Goal: Task Accomplishment & Management: Complete application form

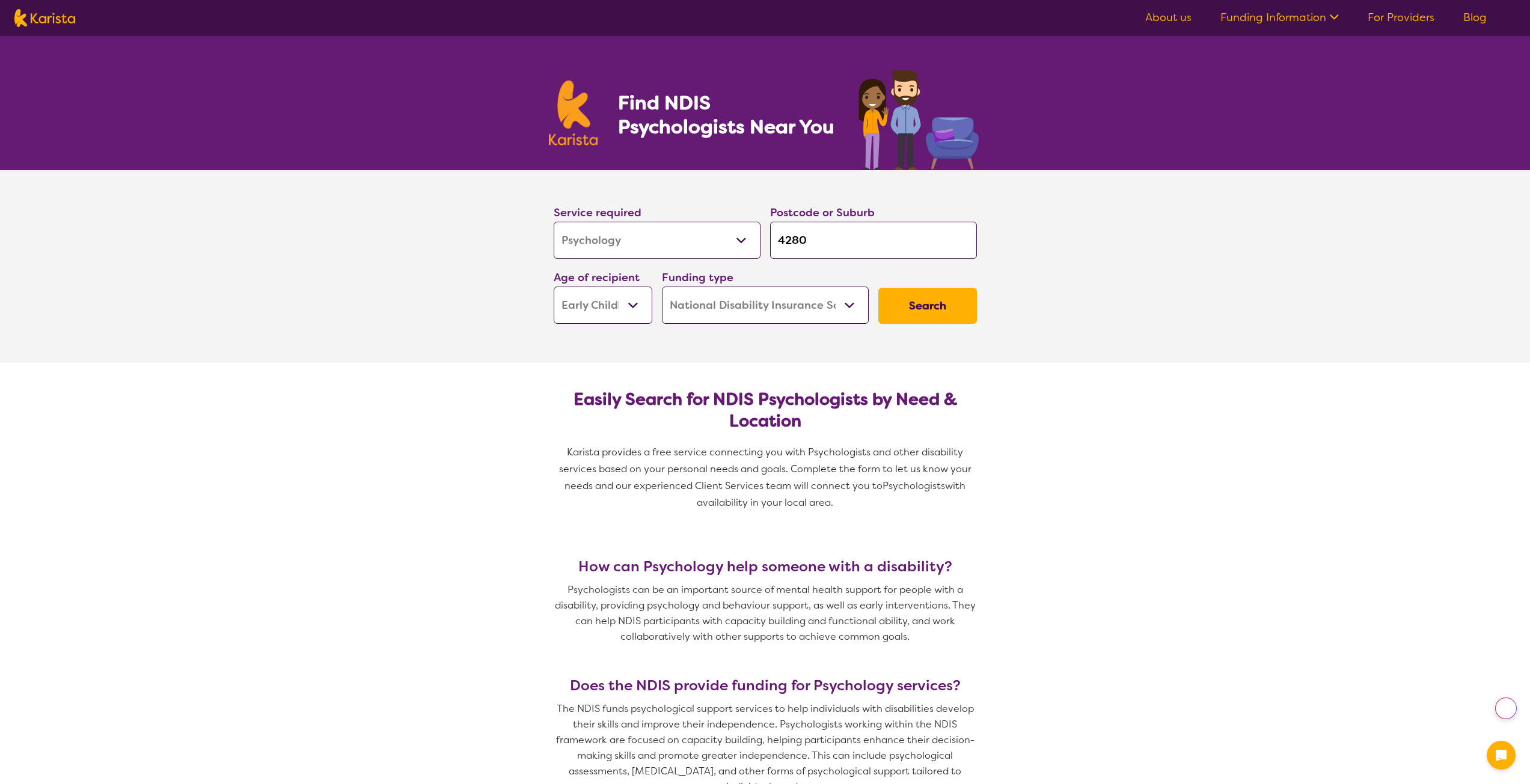
select select "Psychology"
select select "EC"
select select "NDIS"
select select "Psychology"
select select "EC"
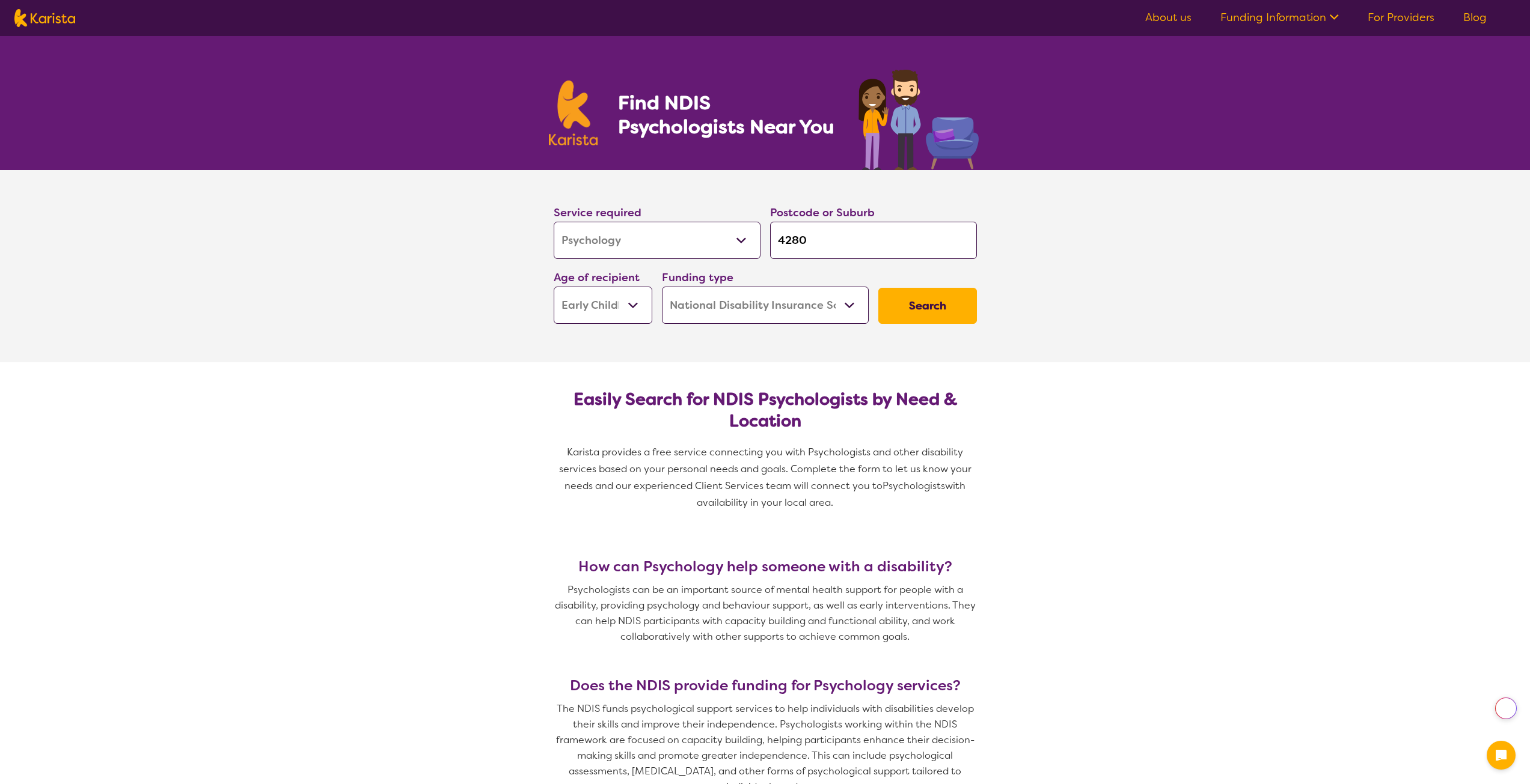
select select "NDIS"
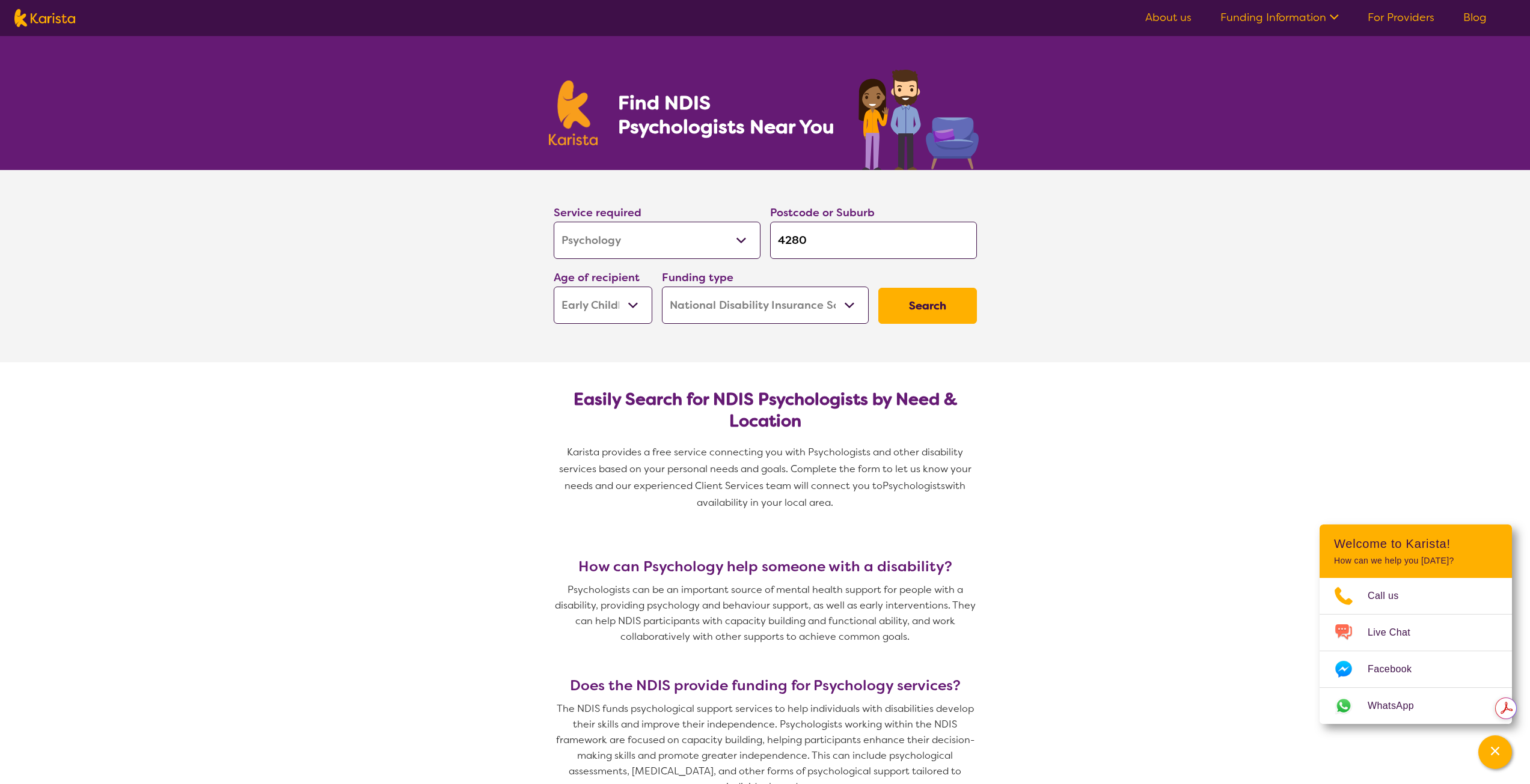
click at [1472, 290] on section "Service required Allied Health Assistant Assessment ([MEDICAL_DATA] or [MEDICAL…" at bounding box center [765, 266] width 1530 height 192
click at [921, 301] on button "Search" at bounding box center [927, 306] width 99 height 36
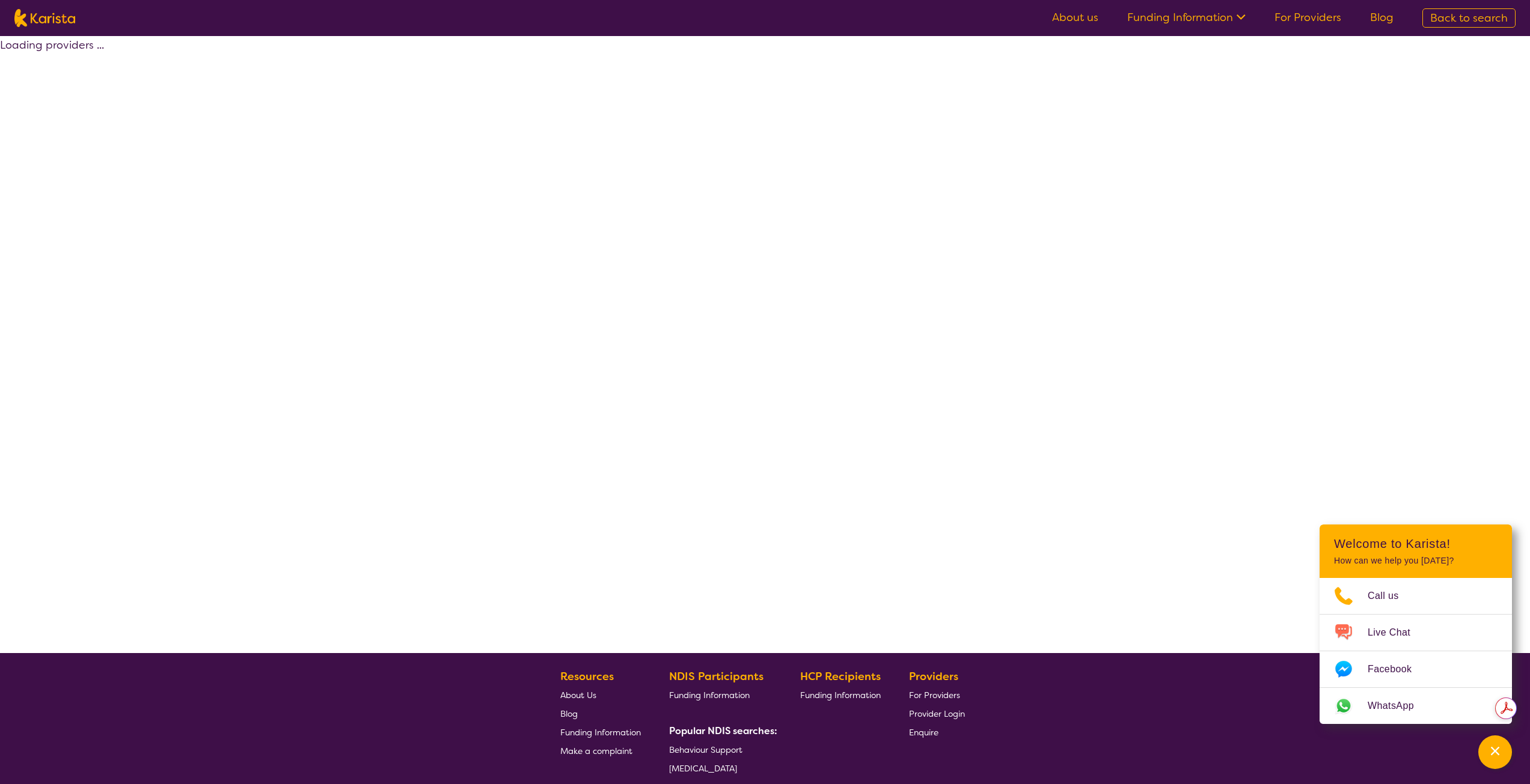
select select "by_score"
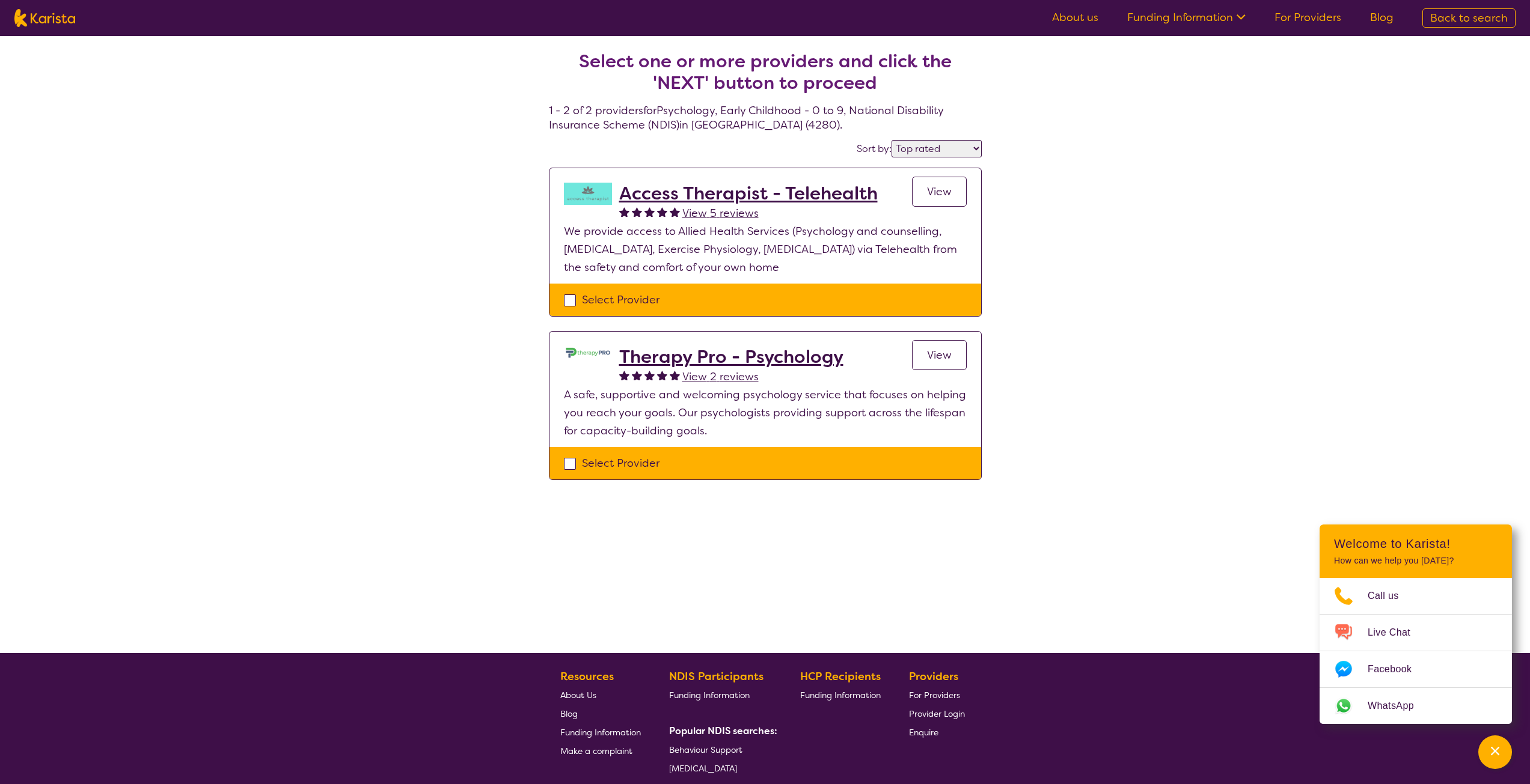
click at [939, 203] on link "View" at bounding box center [939, 192] width 54 height 30
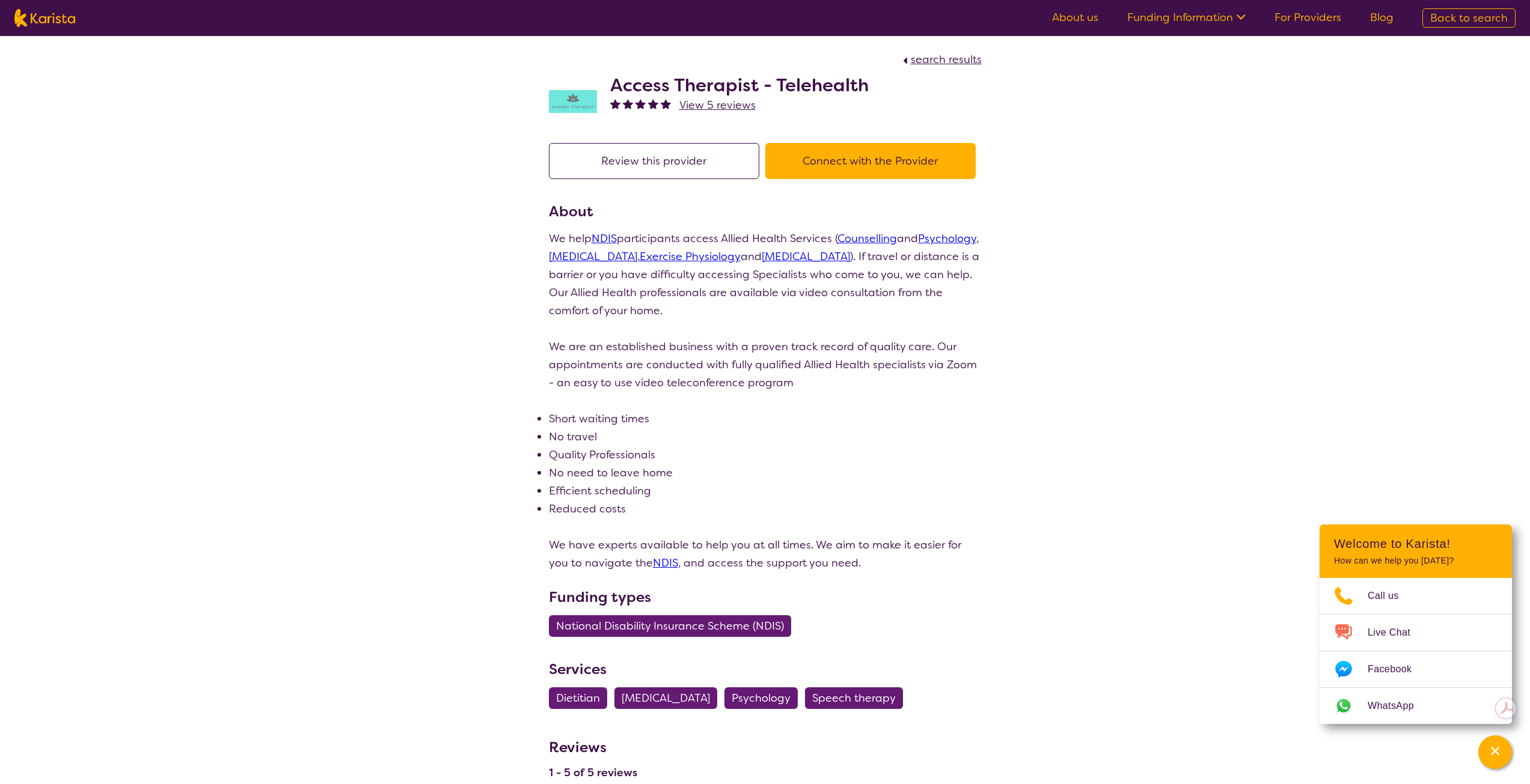
click at [889, 145] on button "Connect with the Provider" at bounding box center [871, 161] width 210 height 36
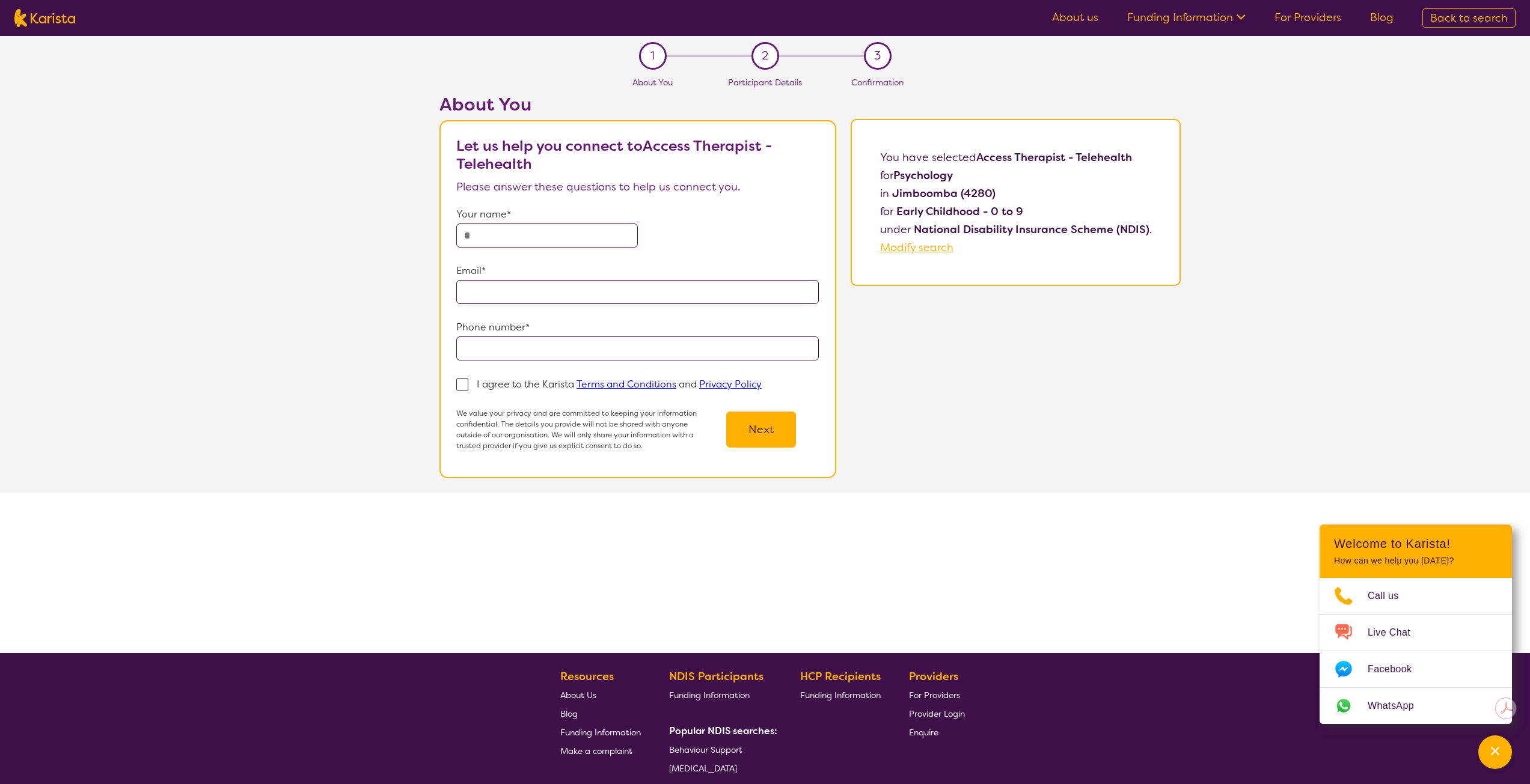
click at [506, 246] on input "text" at bounding box center [547, 236] width 181 height 24
type input "**********"
click at [467, 385] on span at bounding box center [462, 384] width 12 height 12
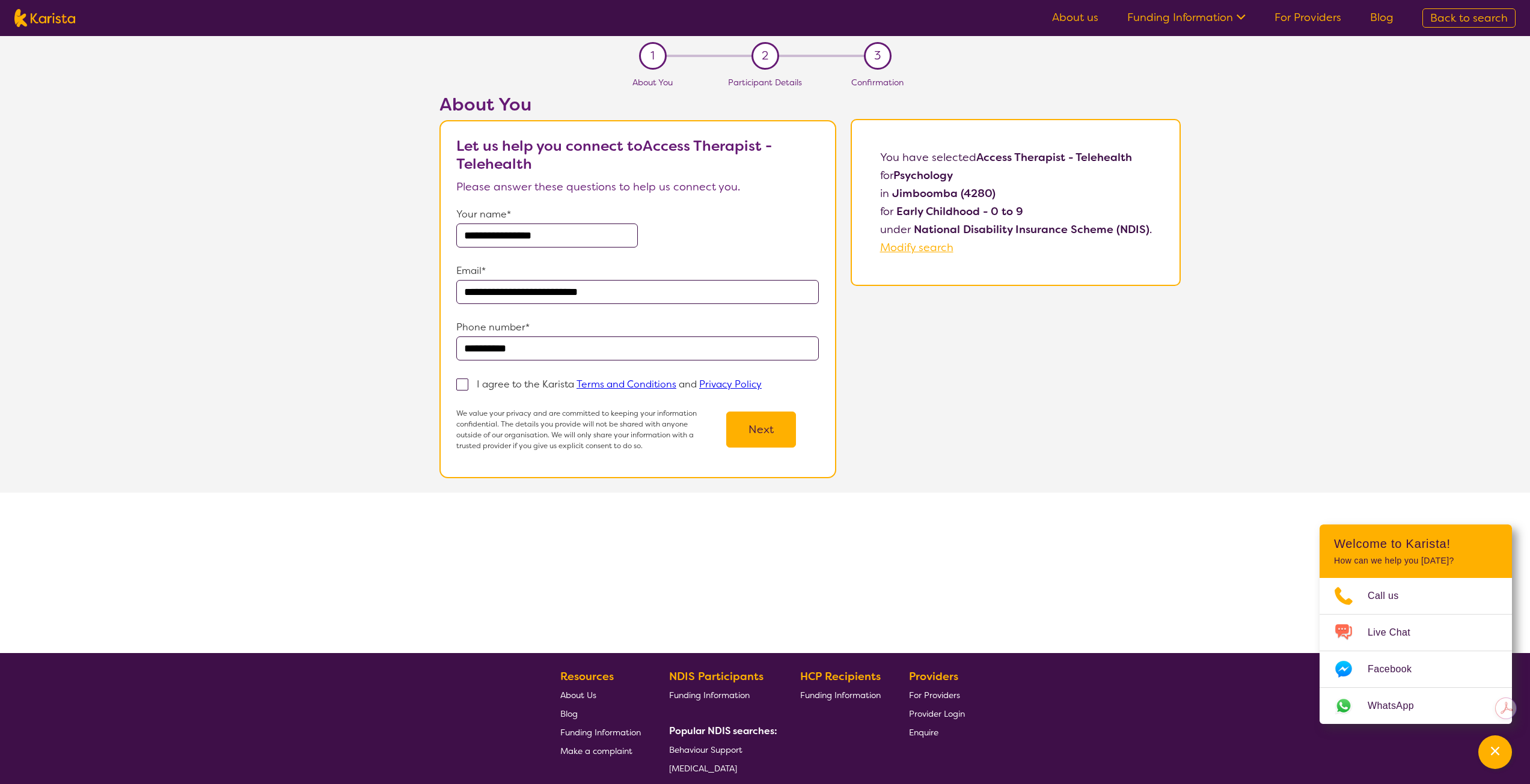
click at [762, 385] on input "I agree to the Karista Terms and Conditions and Privacy Policy" at bounding box center [765, 383] width 8 height 8
checkbox input "true"
click at [762, 434] on button "Next" at bounding box center [761, 429] width 70 height 36
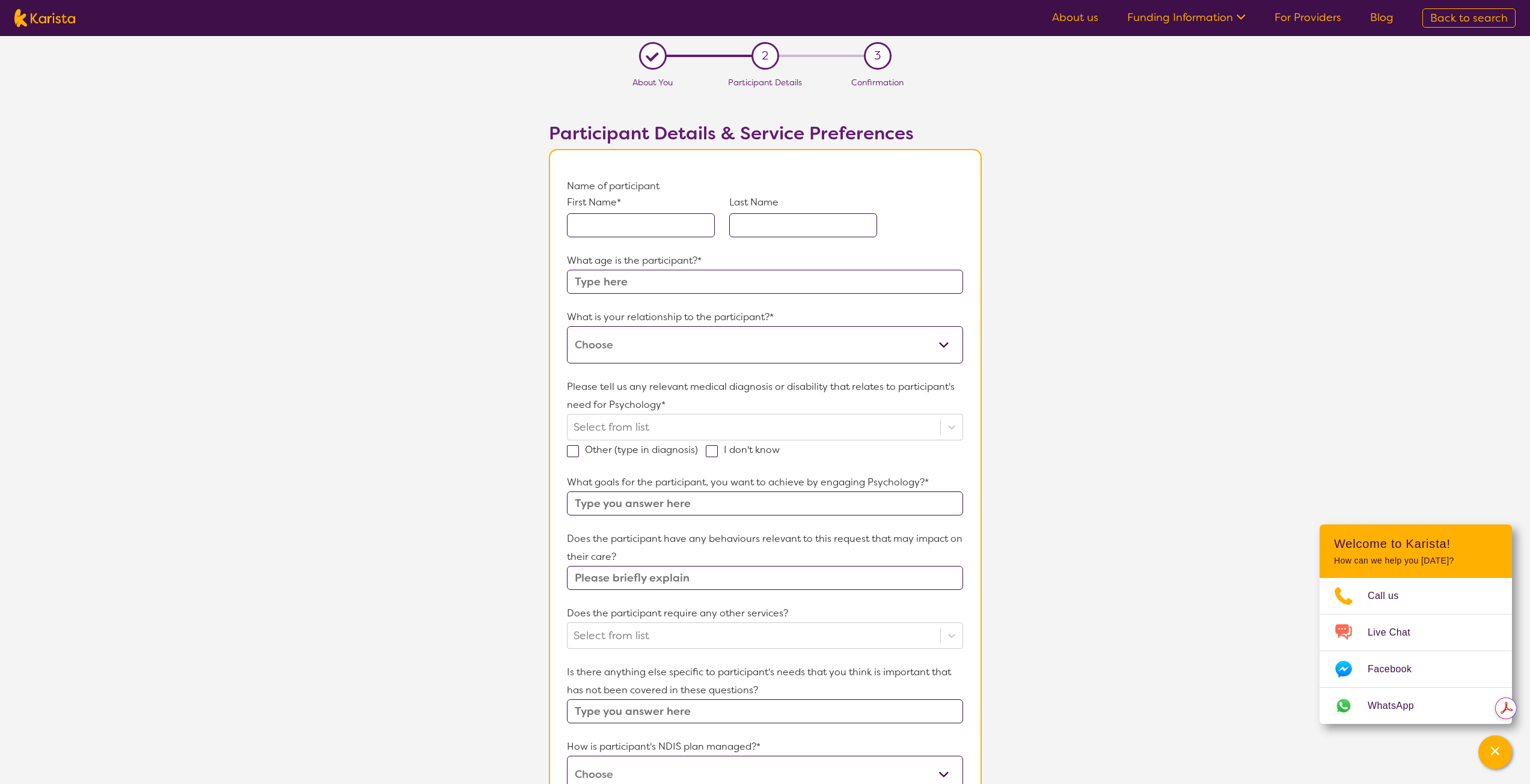
click at [654, 220] on input "text" at bounding box center [641, 225] width 147 height 24
type input "Austin"
click at [777, 238] on div "First Name* [PERSON_NAME] Last Name" at bounding box center [765, 223] width 395 height 56
click at [772, 222] on input "text" at bounding box center [802, 225] width 147 height 24
type input "[GEOGRAPHIC_DATA]"
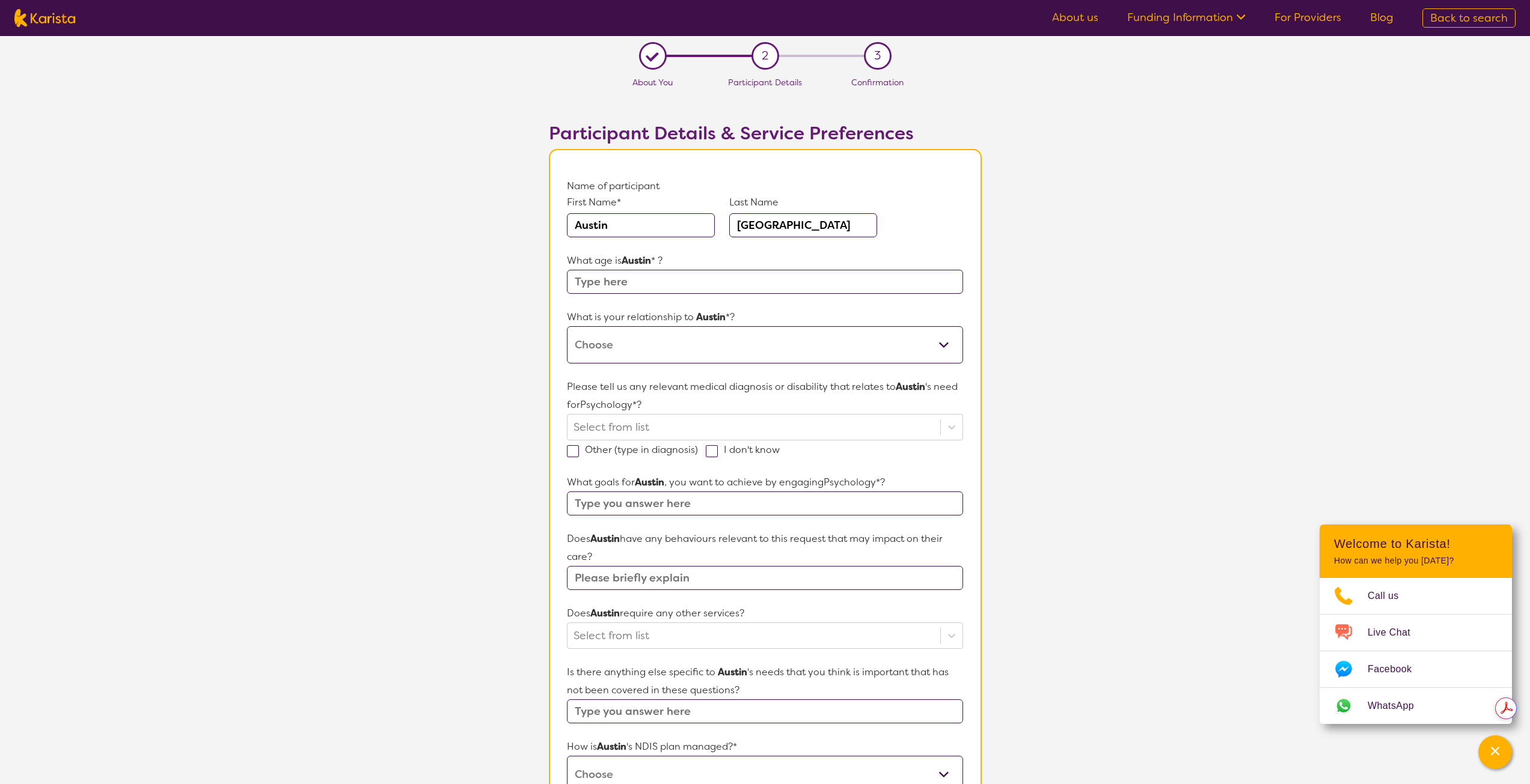
click at [598, 278] on input "text" at bounding box center [765, 282] width 395 height 24
type input "6"
click at [641, 331] on select "This request is for myself I am their parent I am their child I am their spouse…" at bounding box center [765, 346] width 395 height 38
select select "I am their parent"
click at [567, 327] on select "This request is for myself I am their parent I am their child I am their spouse…" at bounding box center [765, 346] width 395 height 38
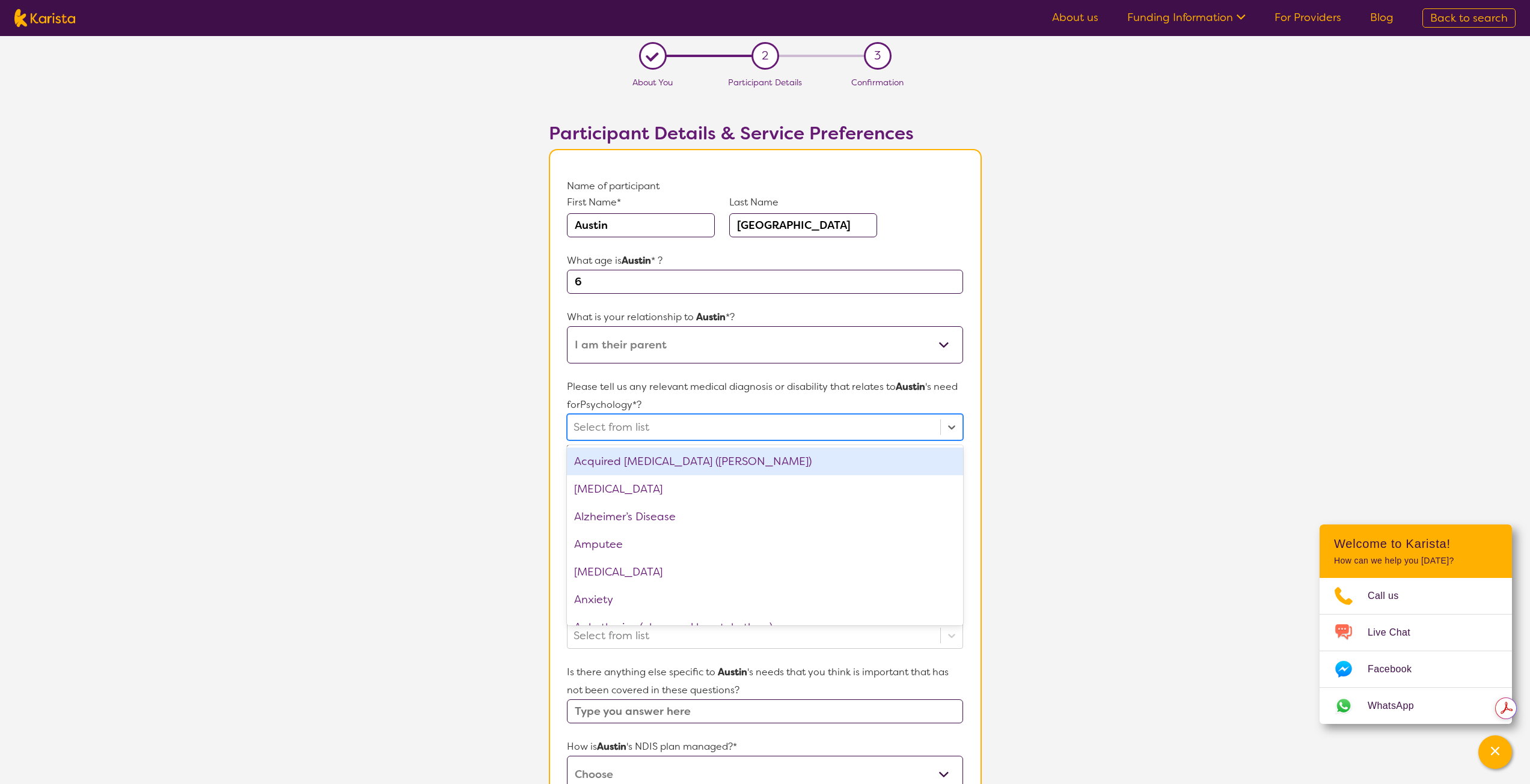
click at [597, 427] on div at bounding box center [753, 427] width 360 height 21
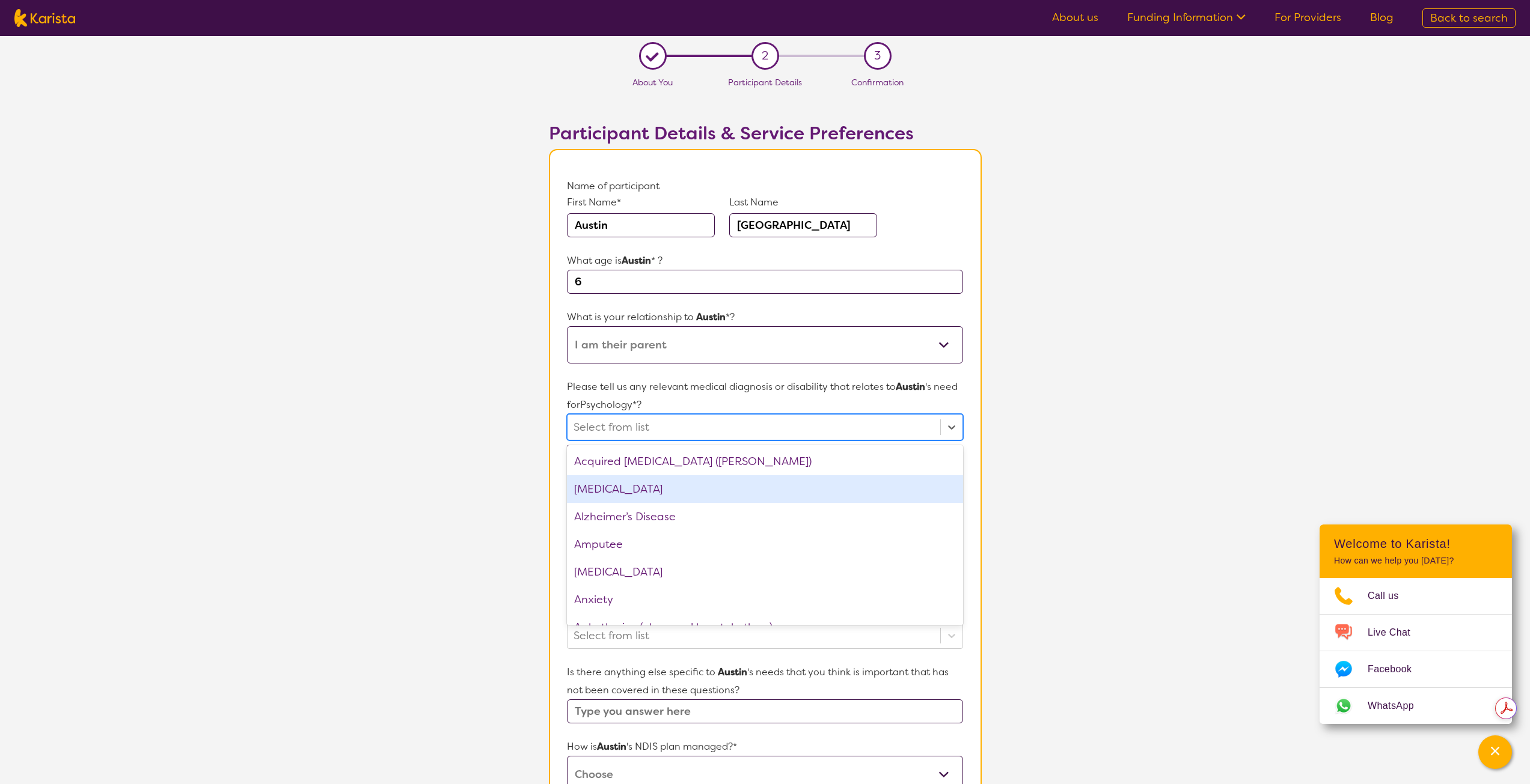
click at [585, 496] on div "[MEDICAL_DATA]" at bounding box center [765, 488] width 395 height 27
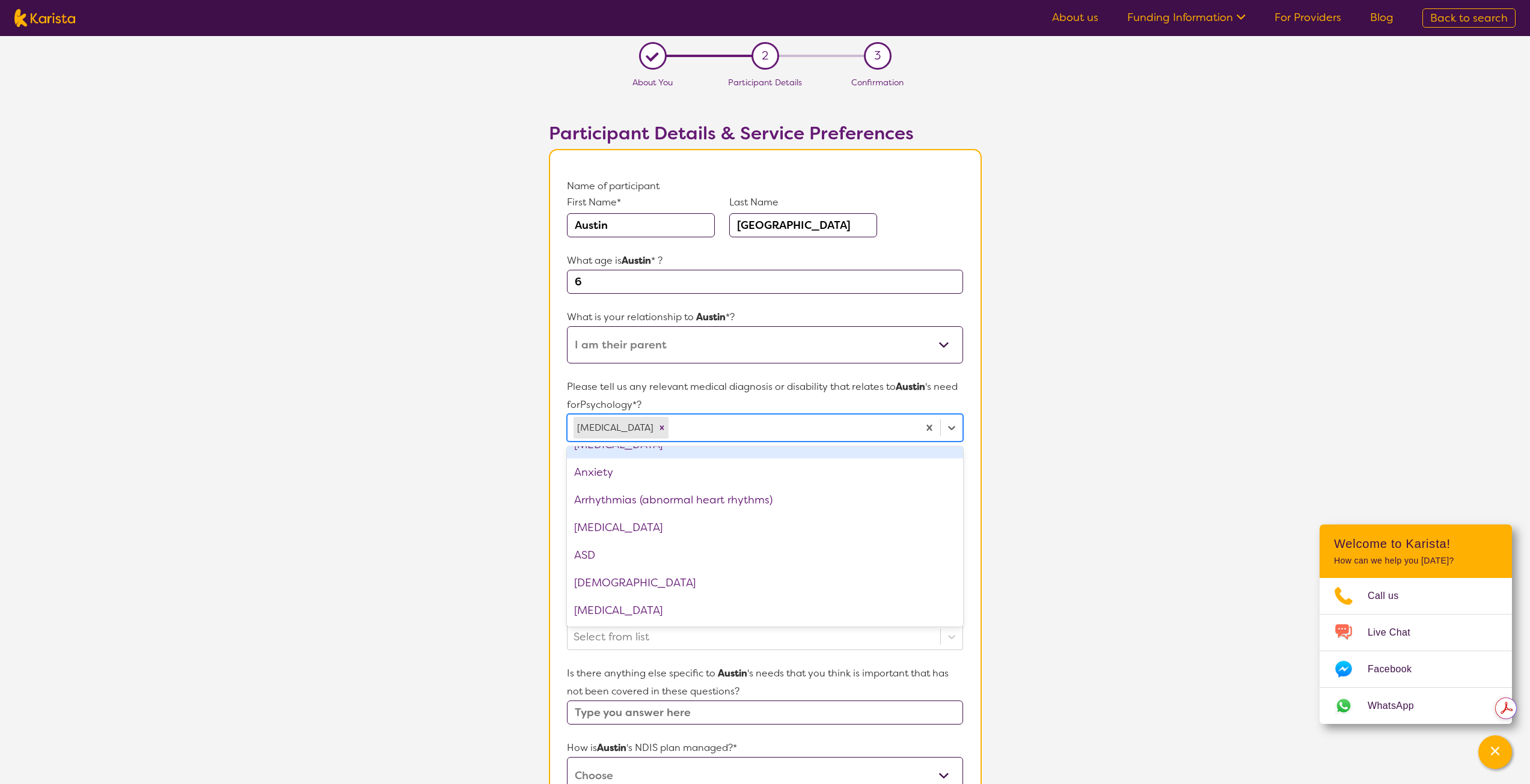
scroll to position [120, 0]
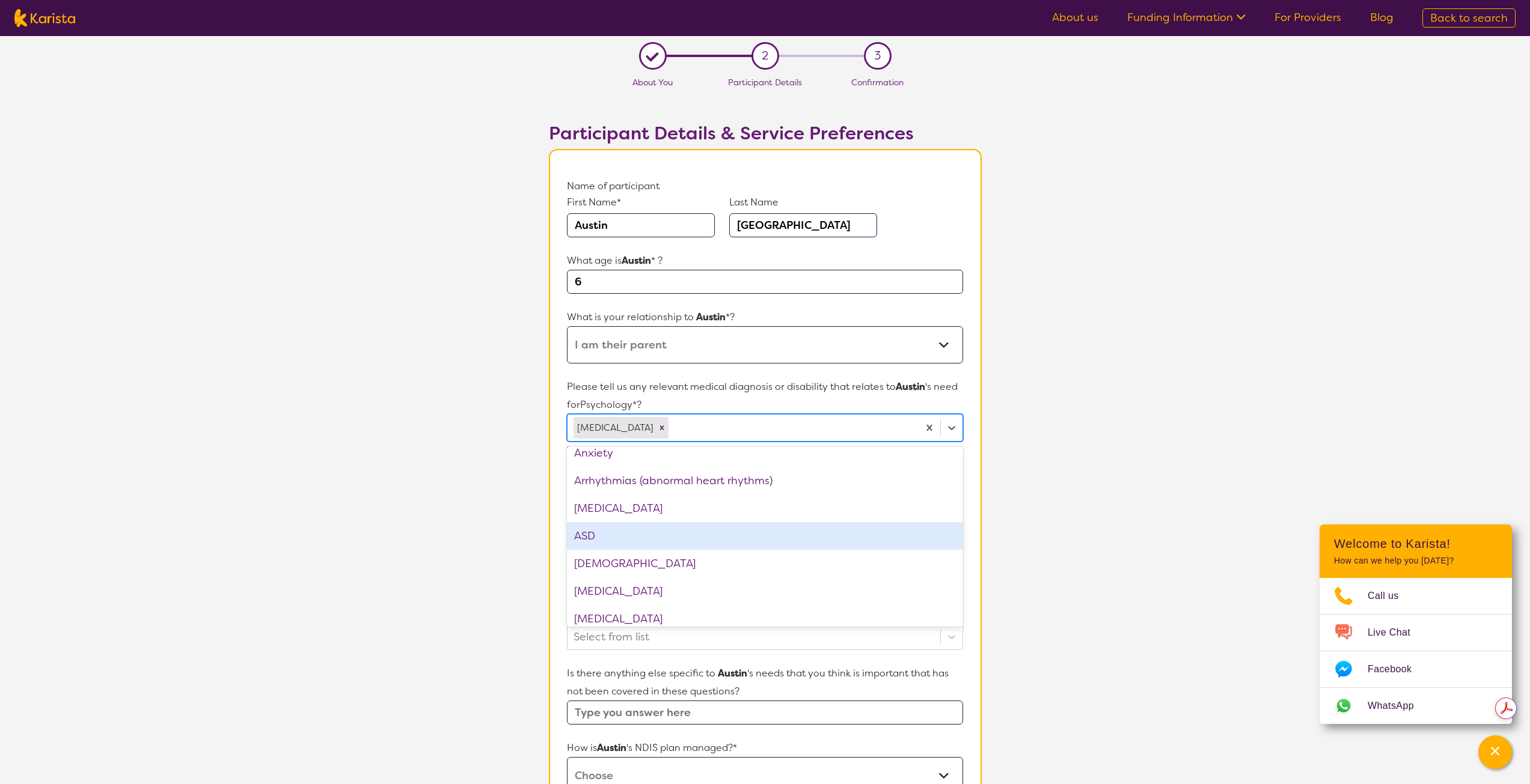
click at [583, 533] on div "ASD" at bounding box center [765, 535] width 395 height 27
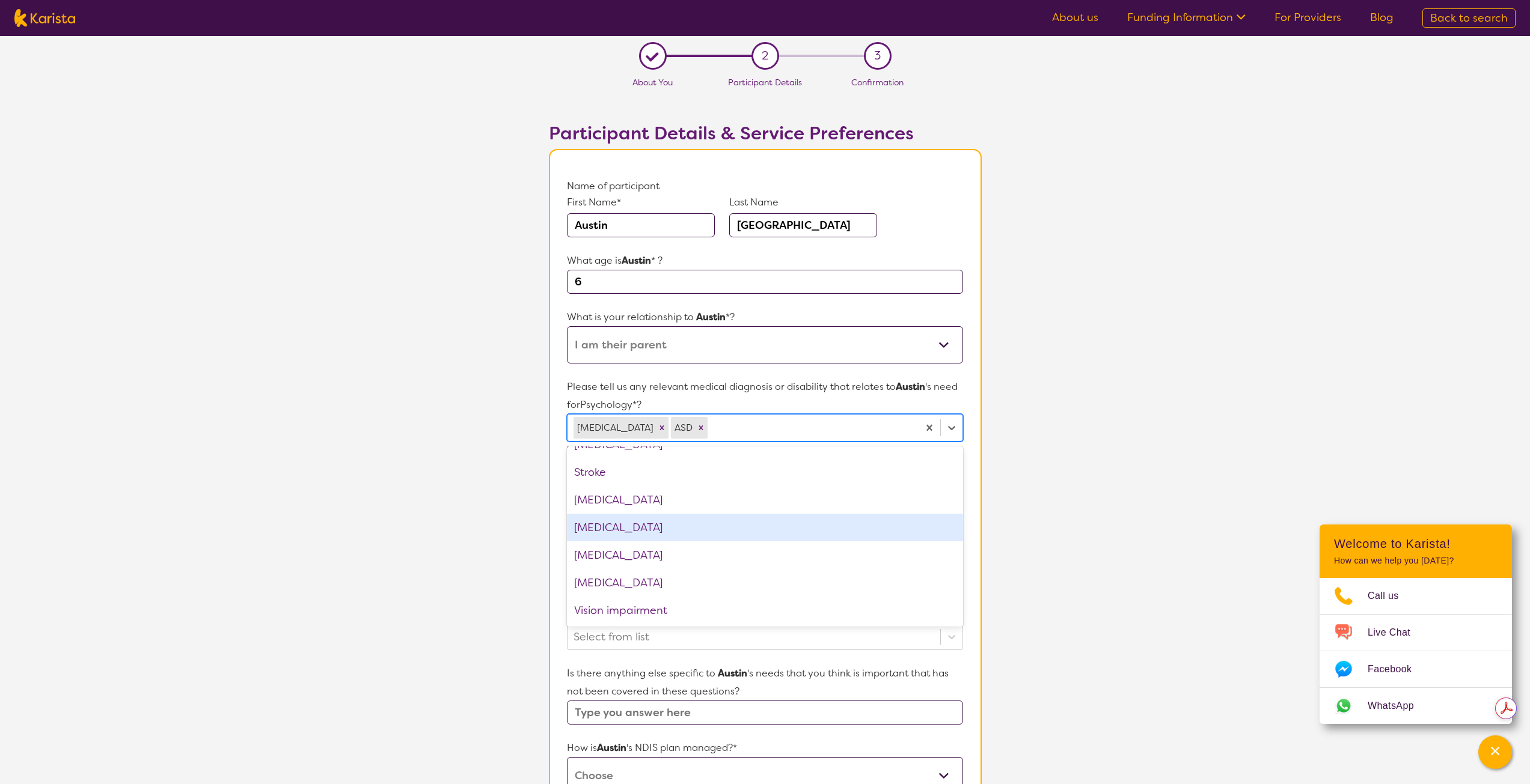
scroll to position [1842, 0]
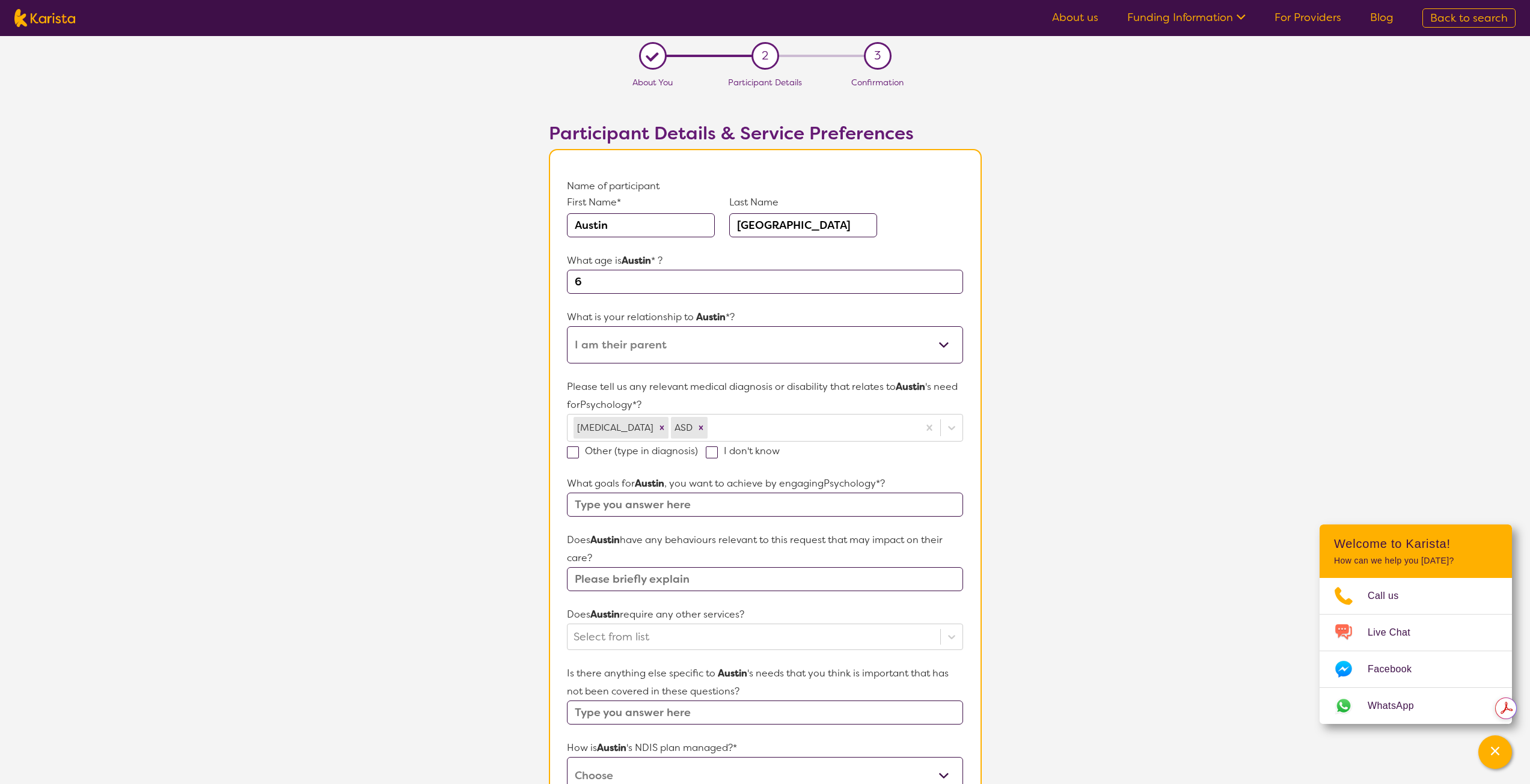
click at [561, 579] on section "Name of participant First Name* [PERSON_NAME] Last Name [PERSON_NAME] What age …" at bounding box center [765, 601] width 433 height 904
click at [639, 506] on input "text" at bounding box center [765, 505] width 395 height 24
click at [664, 501] on input "For him to be able to communication in a healthy way and to deal better with em…" at bounding box center [765, 505] width 395 height 24
click at [956, 507] on input "For him to be able to communication in a healthy way and to deal better with em…" at bounding box center [765, 505] width 395 height 24
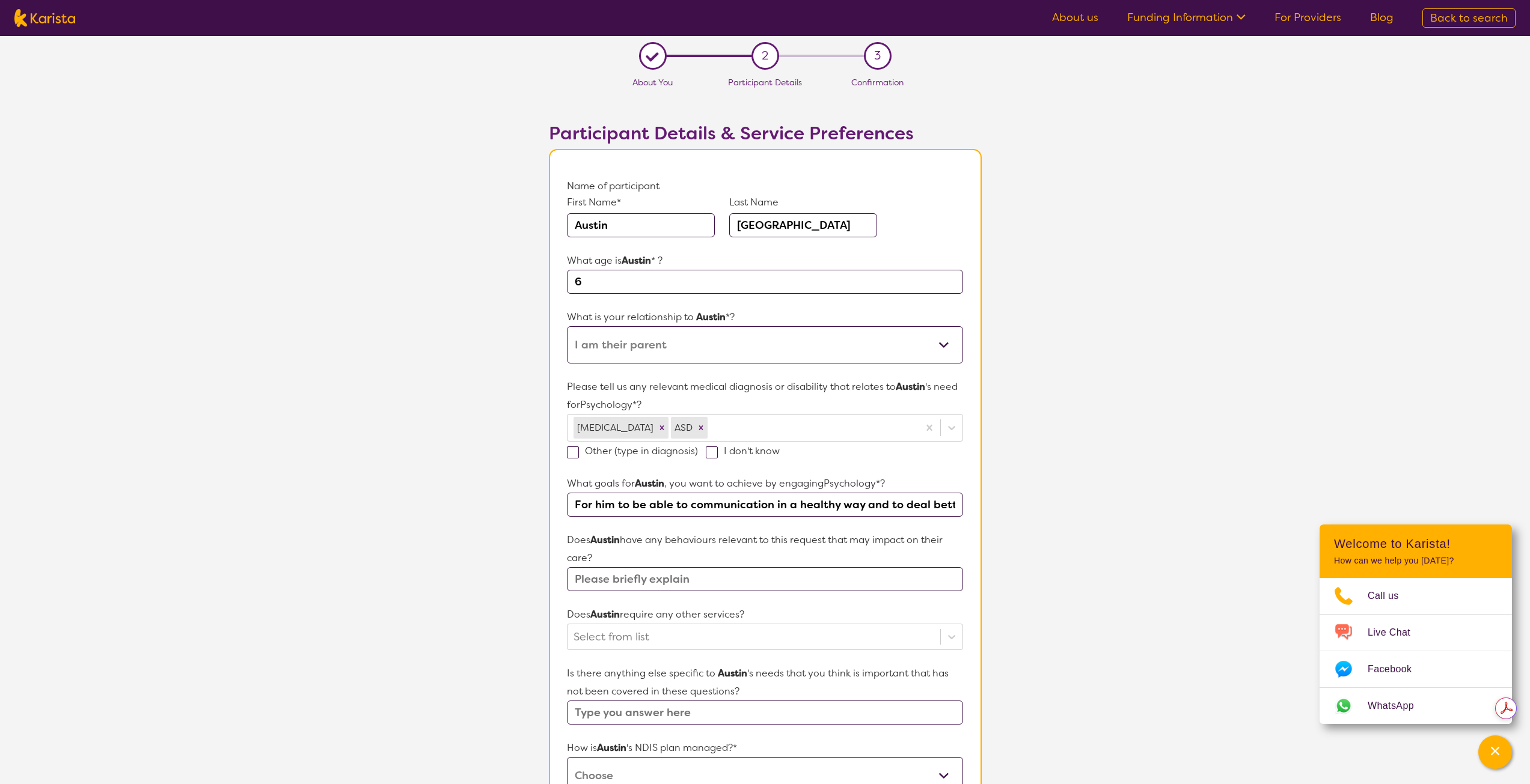
drag, startPoint x: 956, startPoint y: 507, endPoint x: 583, endPoint y: 515, distance: 373.1
click at [583, 515] on input "For him to be able to communication in a healthy way and to deal better with em…" at bounding box center [765, 505] width 395 height 24
click at [580, 514] on input "For him to be able to communication in a healthy way and to deal better with em…" at bounding box center [765, 505] width 395 height 24
click at [858, 506] on input "For him to be able to communication in a healthy way and to deal better with em…" at bounding box center [765, 505] width 395 height 24
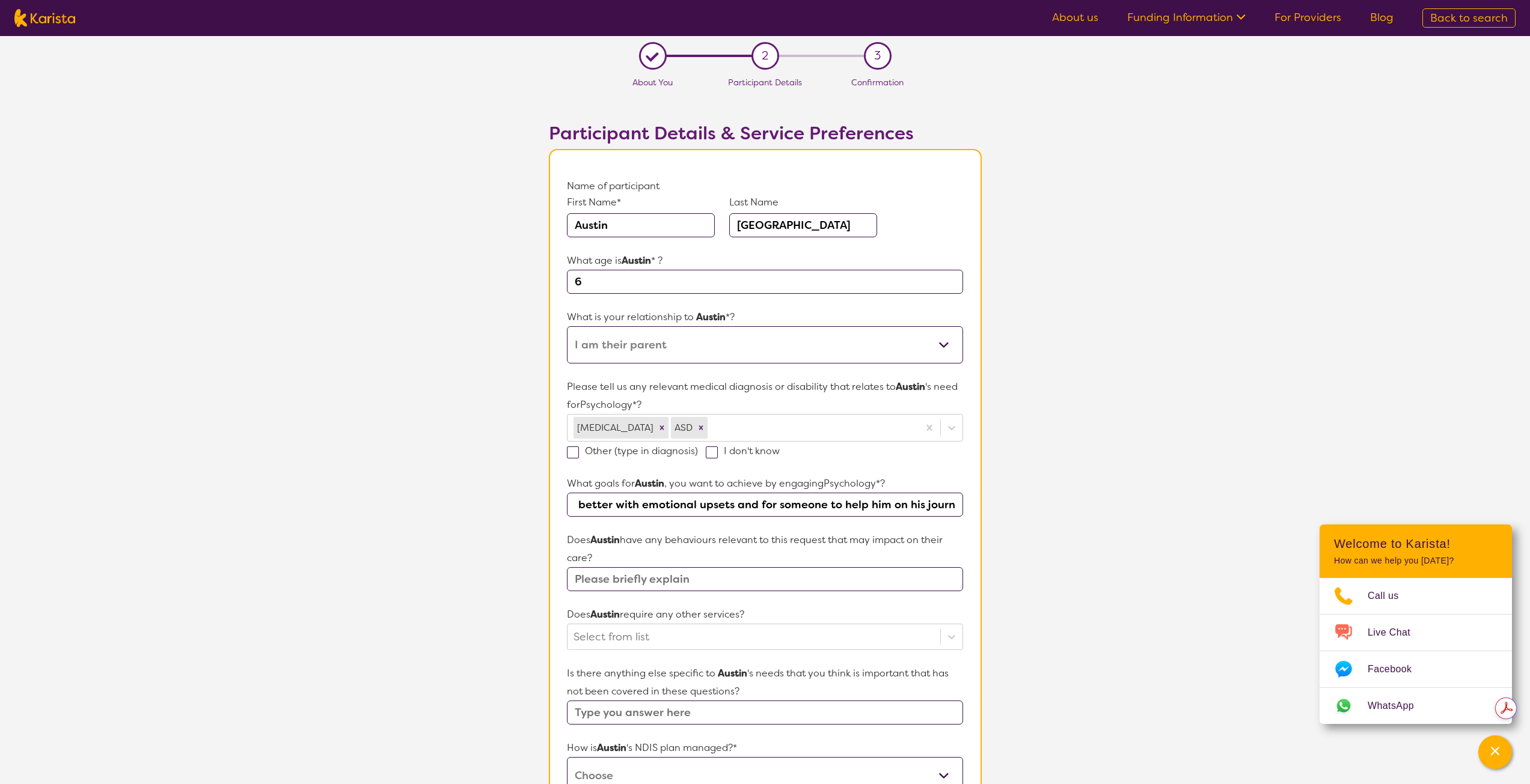
type input "For him to be able to communication in a healthy way and to deal better with em…"
click at [725, 582] on input "text" at bounding box center [765, 579] width 395 height 24
type input "He gets withdrawn, doesnt want to talk and shuts down"
click at [813, 593] on form "Name of participant First Name* [PERSON_NAME] Last Name [PERSON_NAME] What age …" at bounding box center [765, 602] width 395 height 849
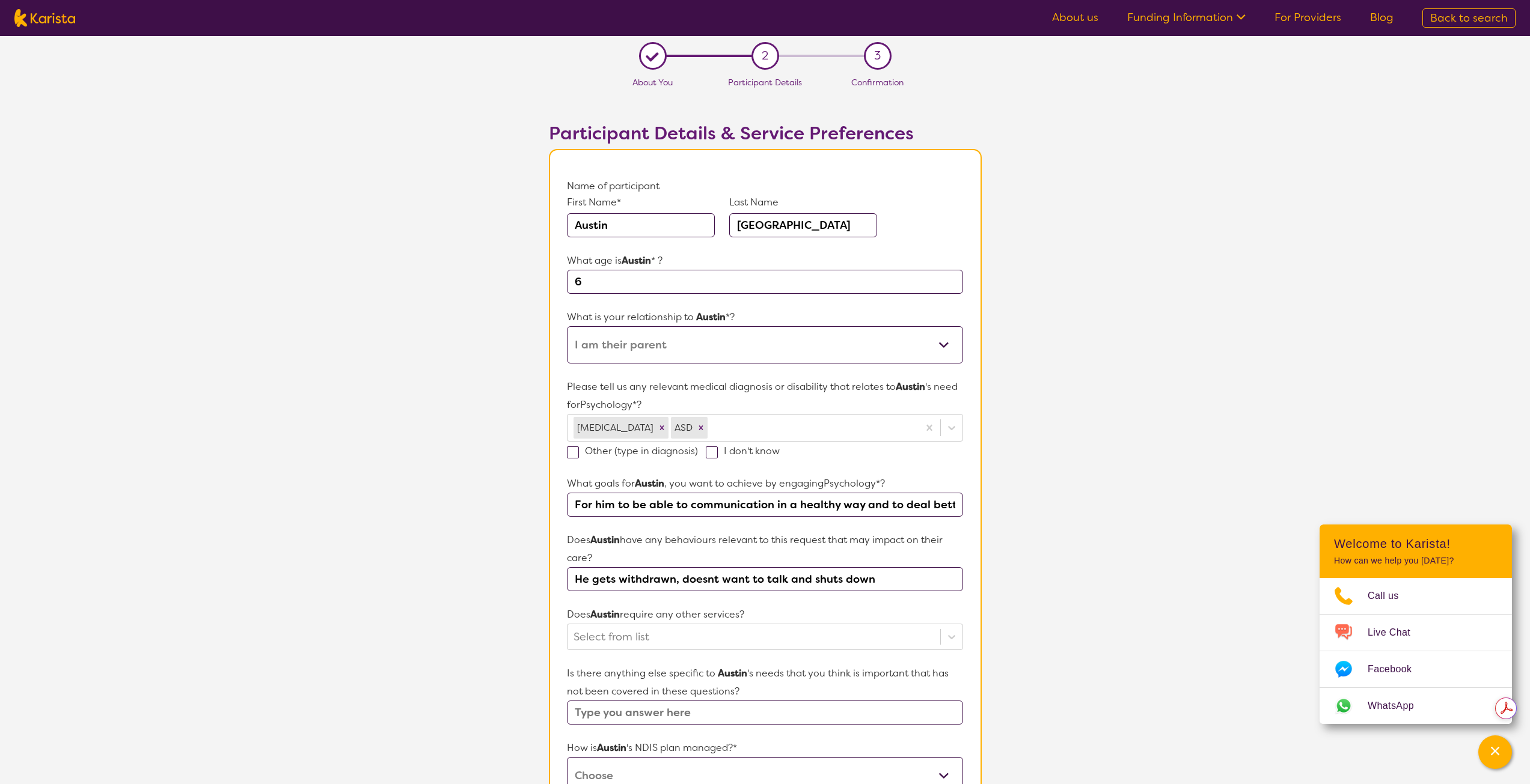
click at [809, 599] on form "Name of participant First Name* [PERSON_NAME] Last Name [PERSON_NAME] What age …" at bounding box center [765, 602] width 395 height 849
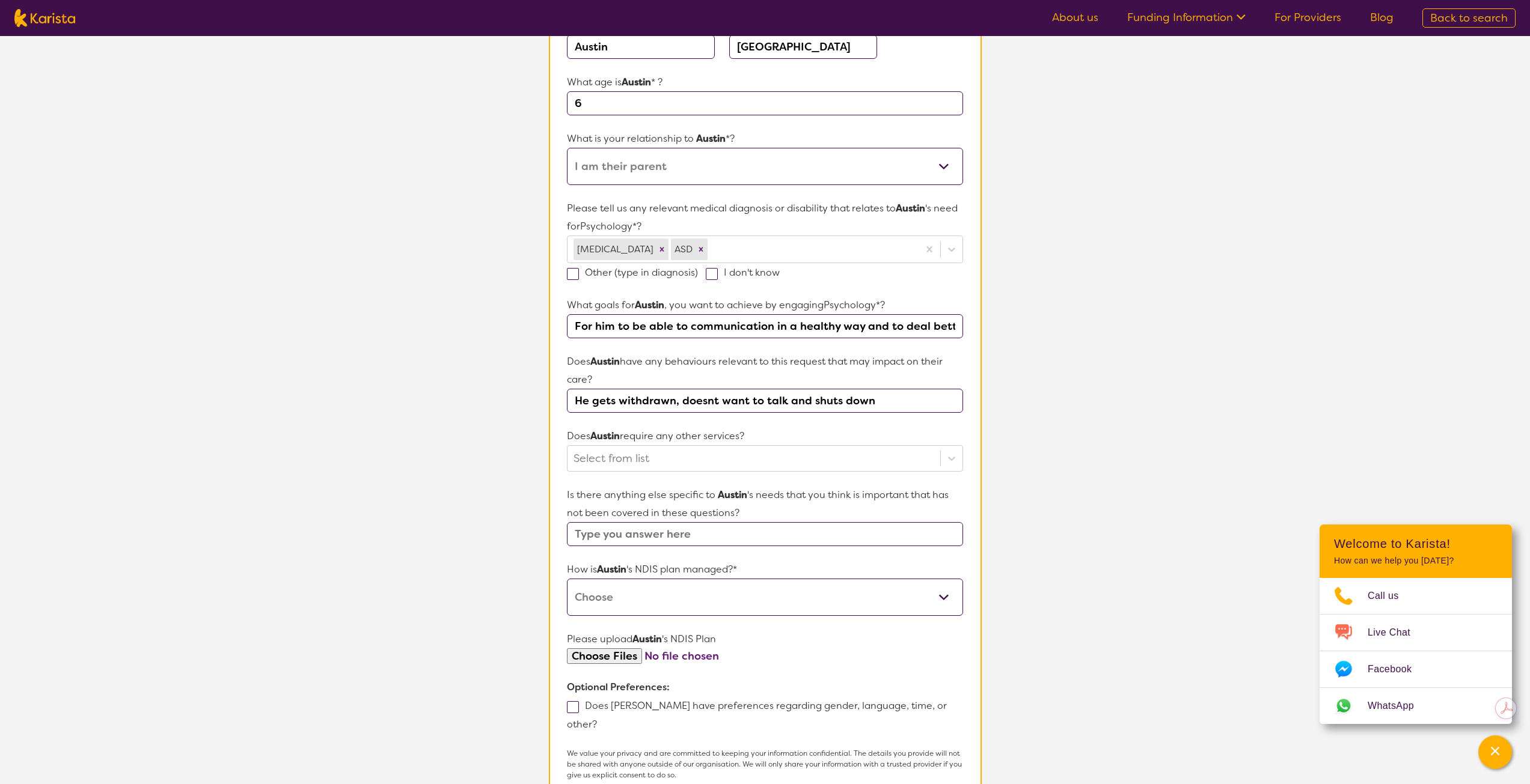
scroll to position [180, 0]
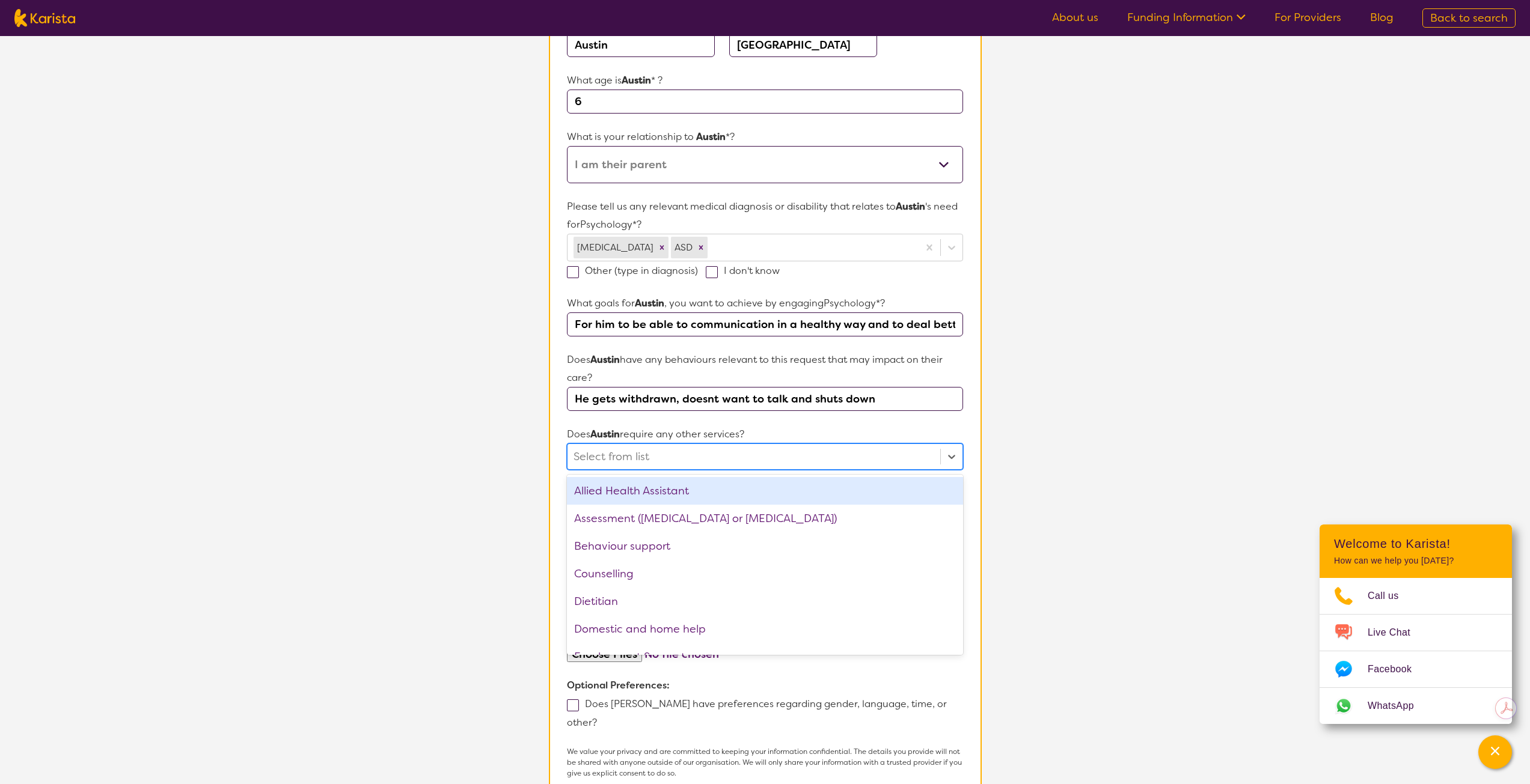
click at [601, 455] on div at bounding box center [753, 457] width 360 height 21
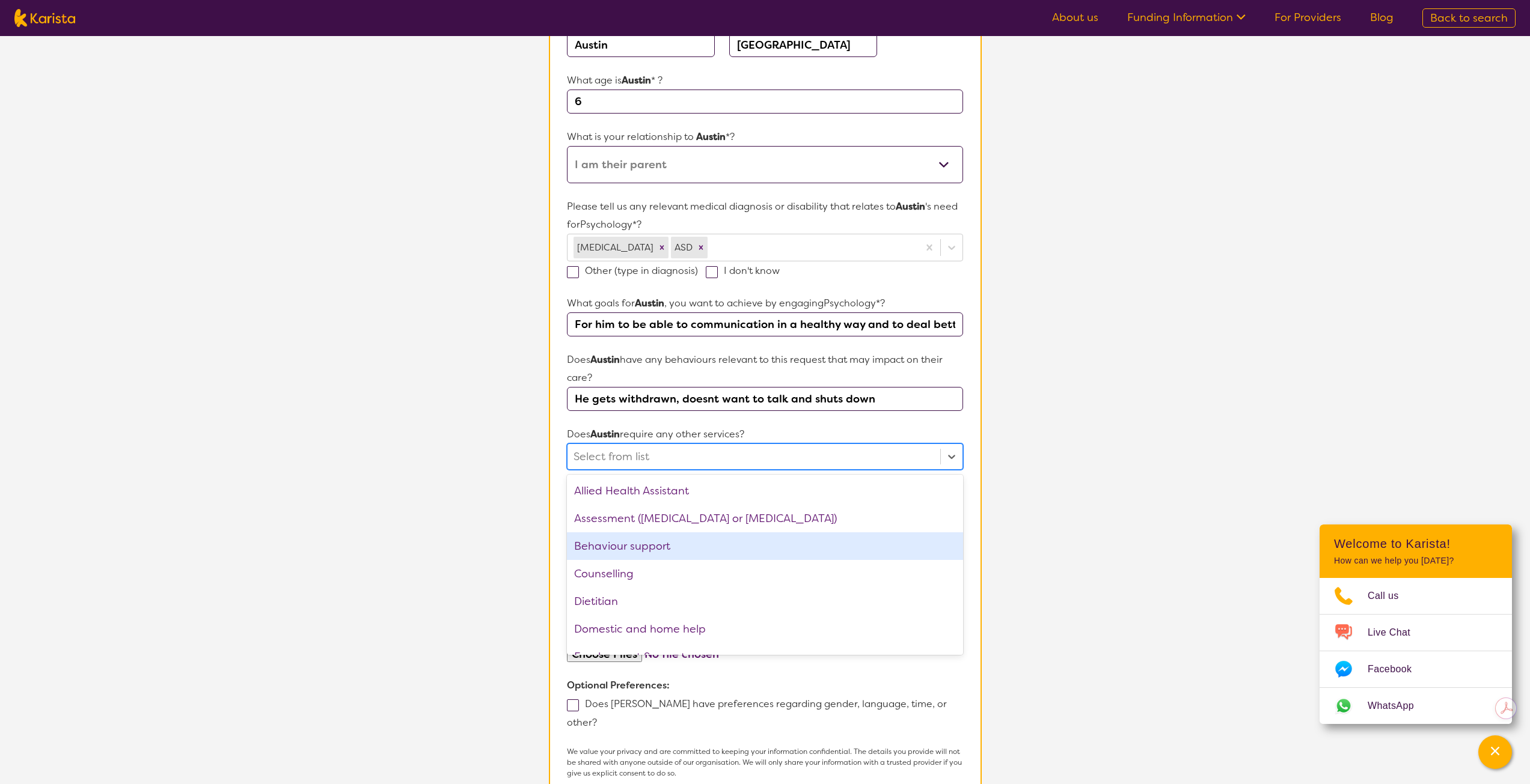
click at [615, 548] on div "Behaviour support" at bounding box center [765, 546] width 395 height 27
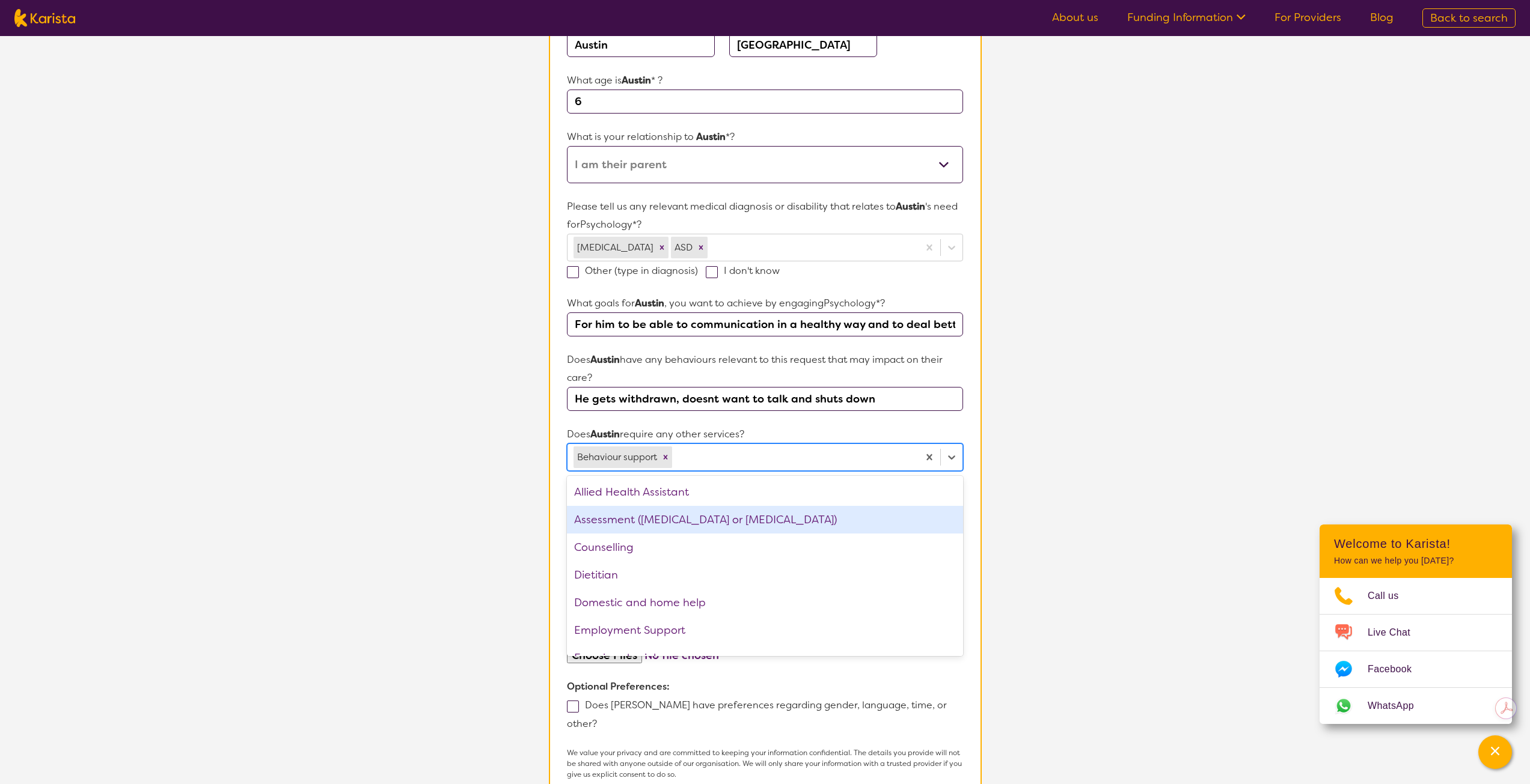
click at [672, 527] on div "Assessment ([MEDICAL_DATA] or [MEDICAL_DATA])" at bounding box center [765, 519] width 395 height 27
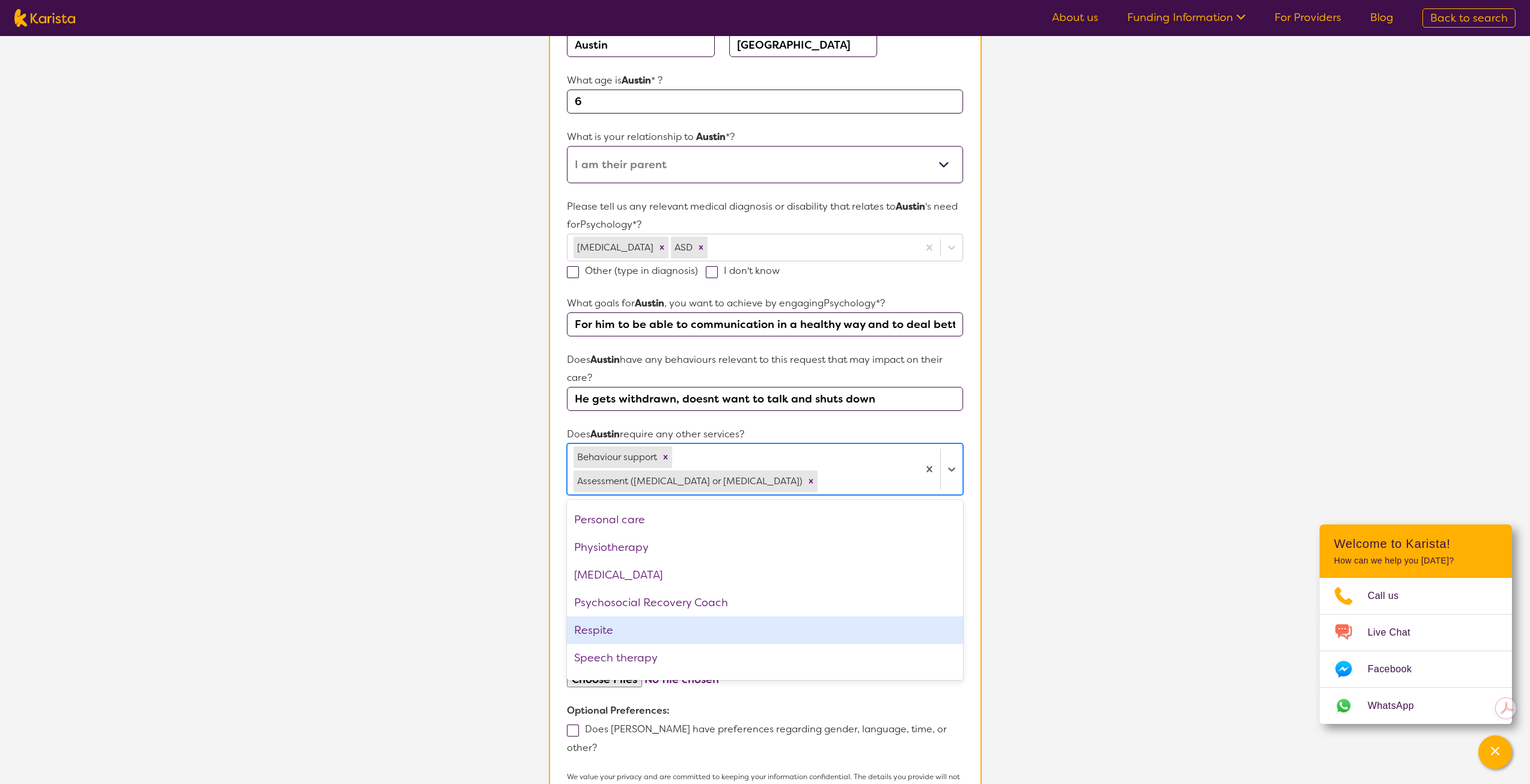
scroll to position [349, 0]
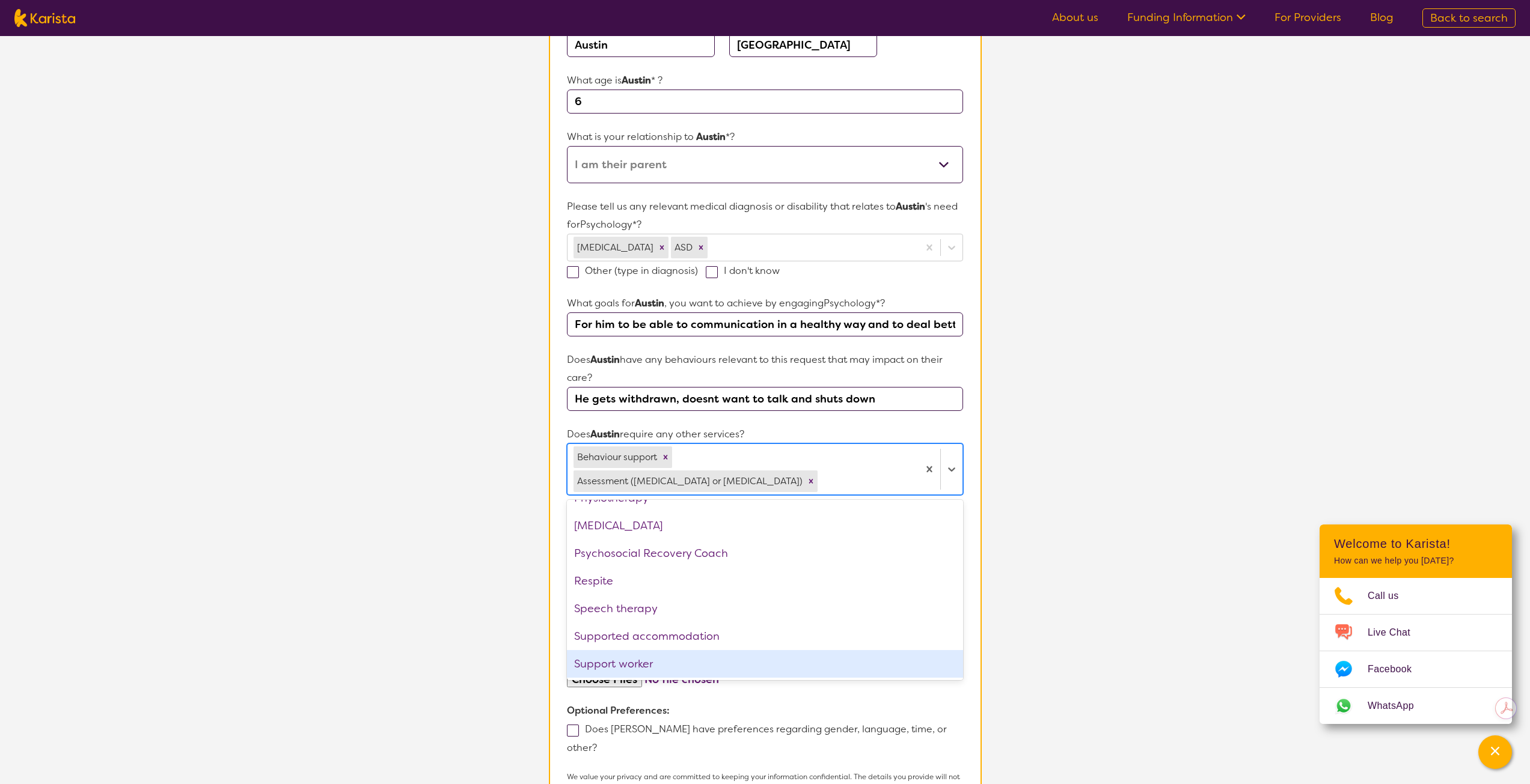
click at [819, 702] on p "Optional Preferences:" at bounding box center [765, 711] width 395 height 18
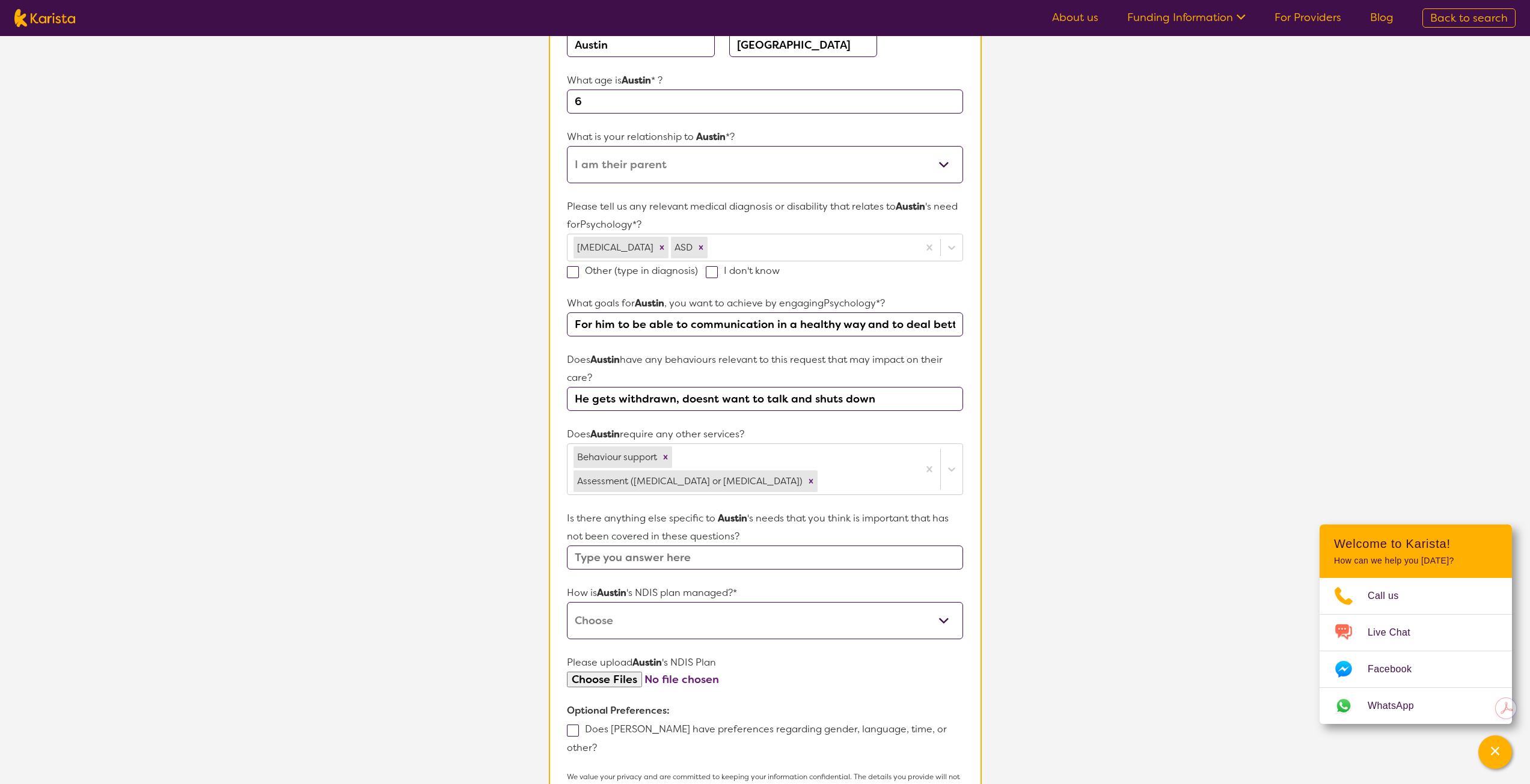
click at [658, 546] on input "text" at bounding box center [765, 558] width 395 height 24
click at [657, 602] on select "Self-managed NDIS plan Managed by a registered plan management provider (not th…" at bounding box center [765, 621] width 395 height 38
select select "Plan Managed"
click at [567, 602] on select "Self-managed NDIS plan Managed by a registered plan management provider (not th…" at bounding box center [765, 621] width 395 height 38
click at [595, 672] on input "file" at bounding box center [765, 680] width 395 height 16
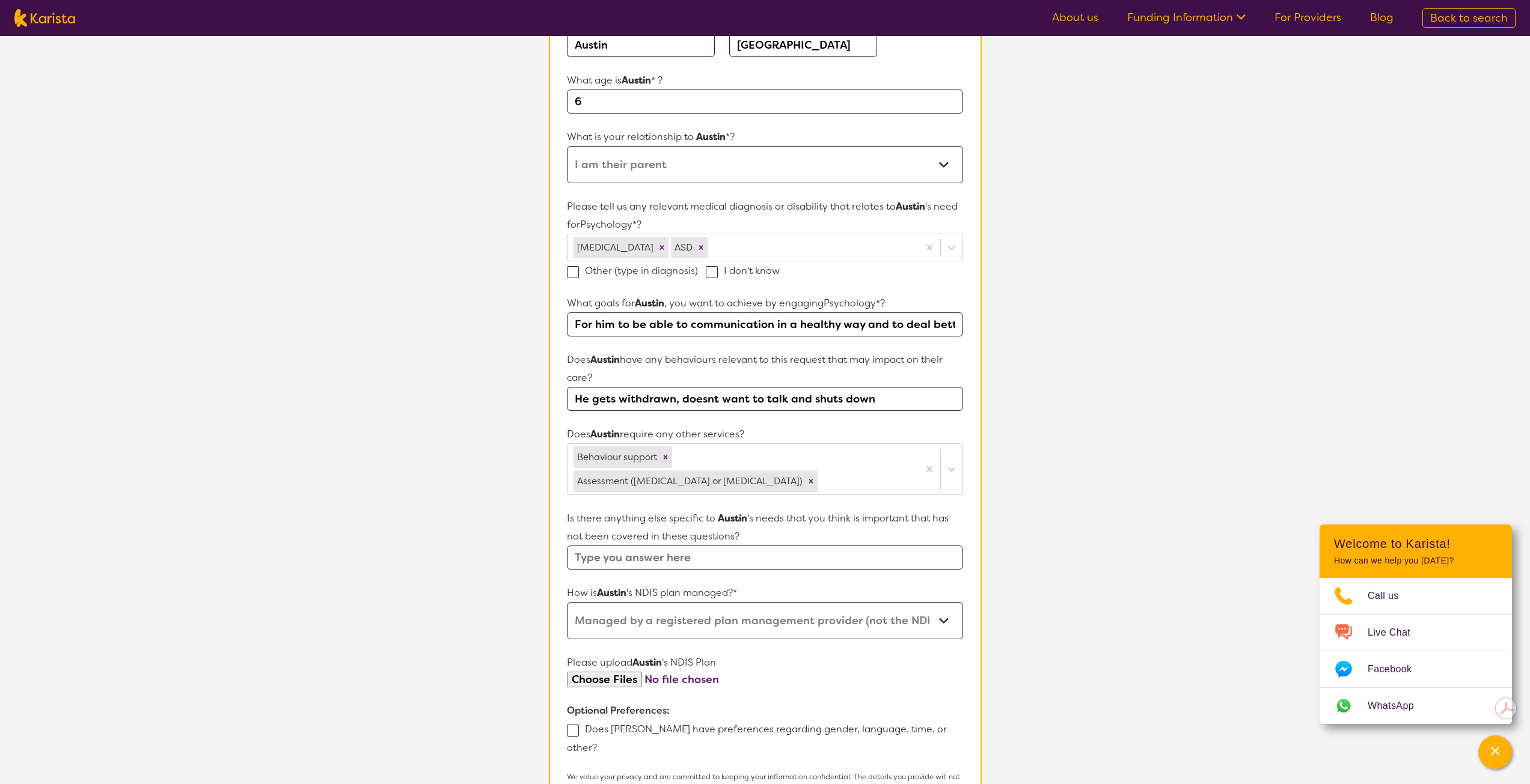
type input "C:\fakepath\Plan Approval (1).pdf"
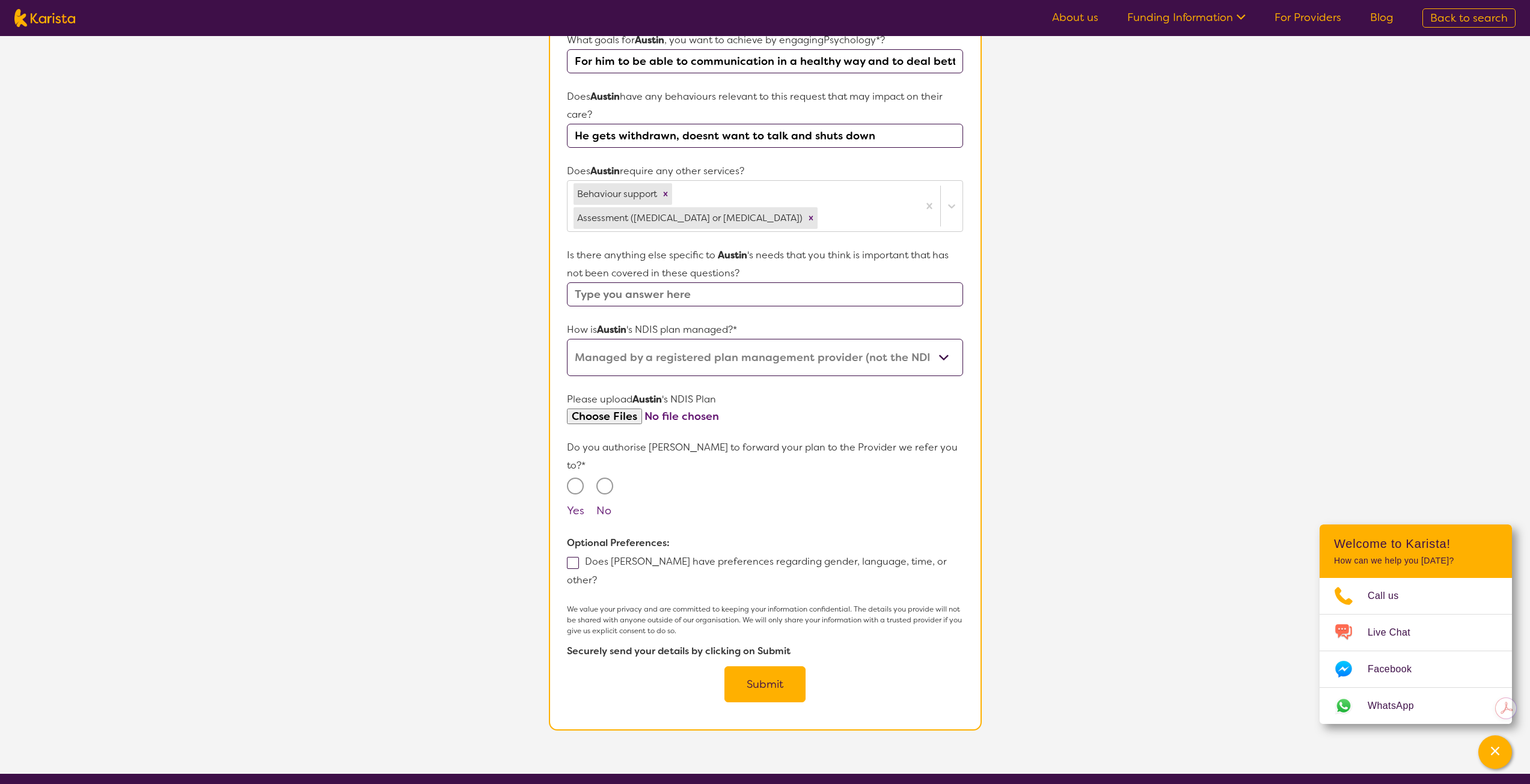
scroll to position [481, 0]
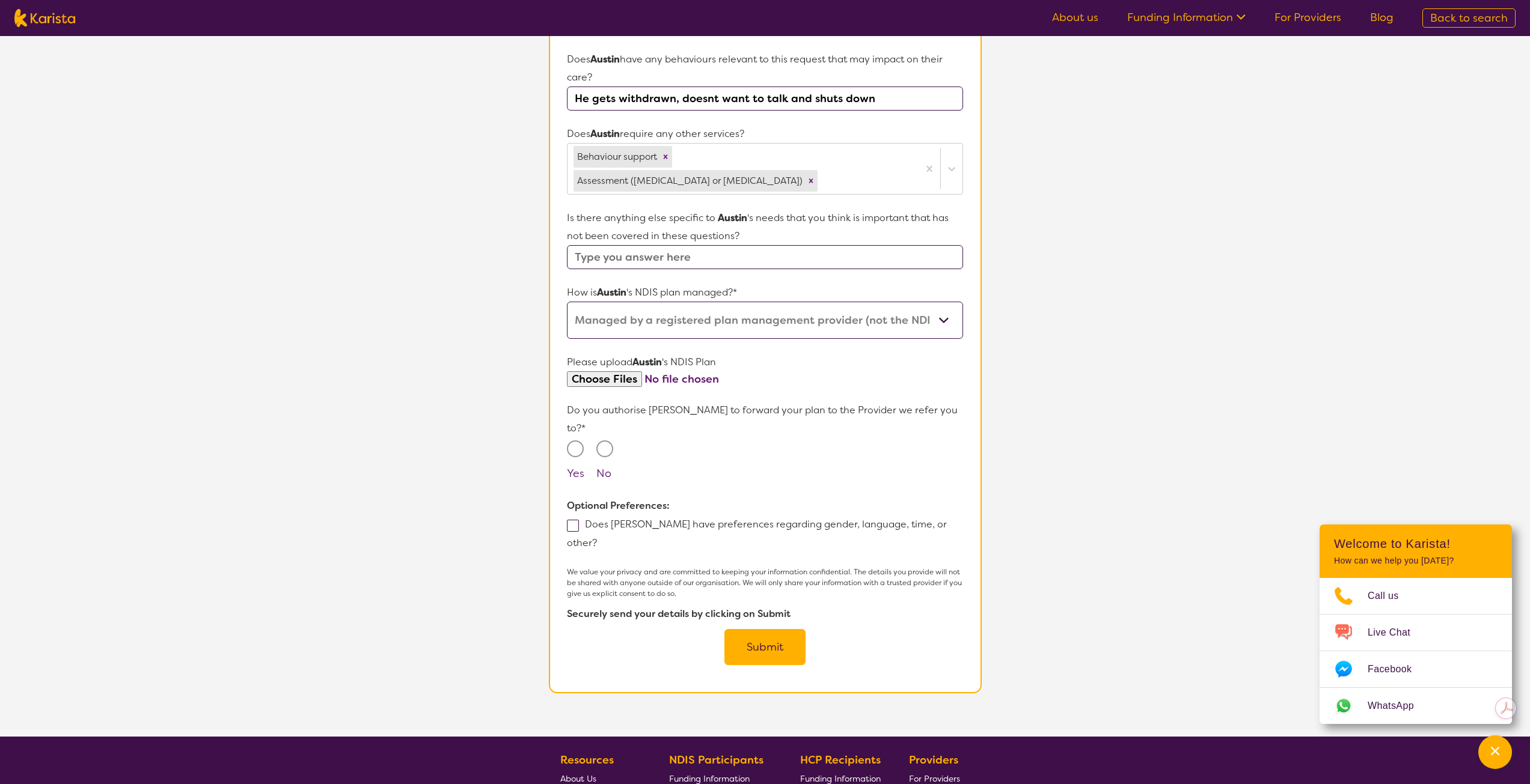
click at [572, 440] on input "Yes" at bounding box center [576, 449] width 17 height 17
radio input "true"
click at [755, 629] on button "Submit" at bounding box center [765, 647] width 81 height 36
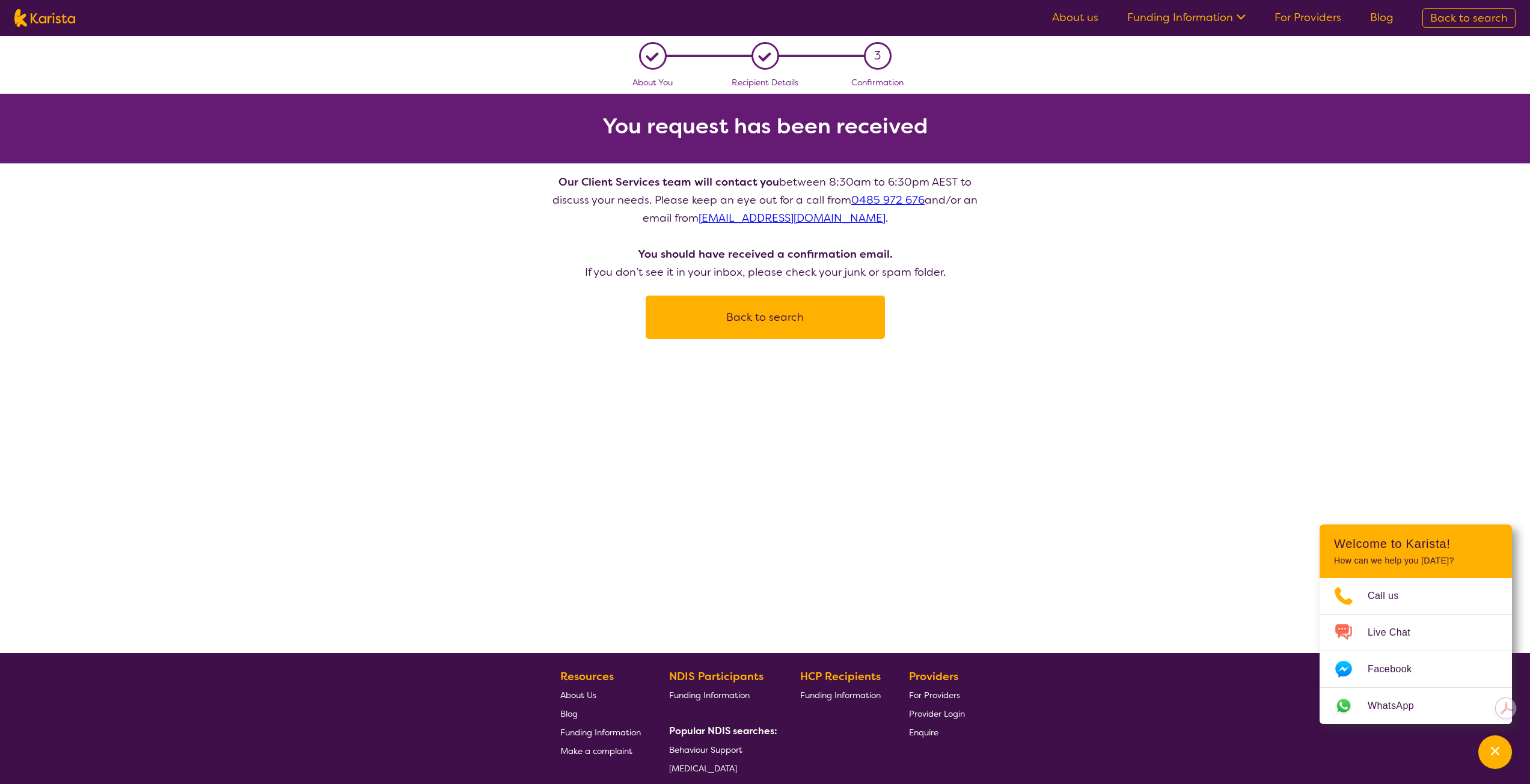
click at [781, 318] on button "Back to search" at bounding box center [765, 317] width 210 height 36
select select "Psychology"
select select "EC"
select select "NDIS"
select select "Psychology"
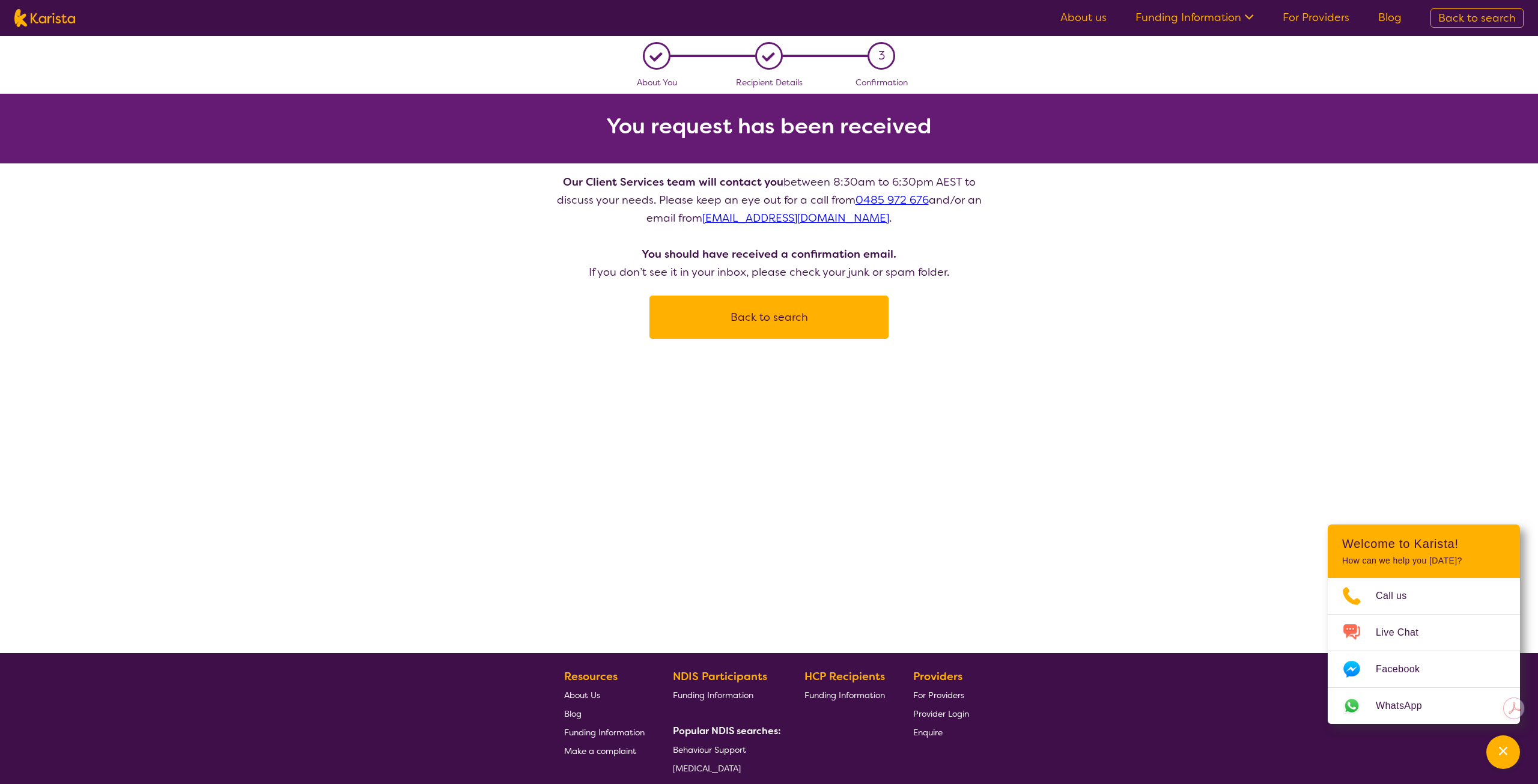
select select "EC"
select select "NDIS"
